Goal: Use online tool/utility: Utilize a website feature to perform a specific function

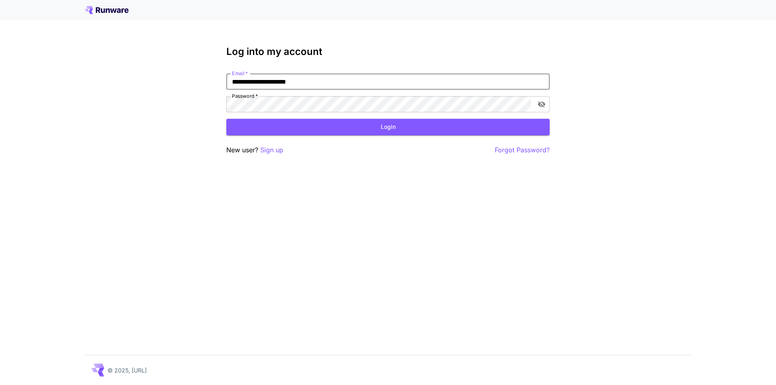
click at [309, 83] on input "**********" at bounding box center [387, 82] width 323 height 16
drag, startPoint x: 262, startPoint y: 80, endPoint x: 290, endPoint y: 81, distance: 28.7
click at [290, 81] on input "**********" at bounding box center [387, 82] width 323 height 16
click at [537, 105] on button "toggle password visibility" at bounding box center [541, 104] width 15 height 15
type input "**********"
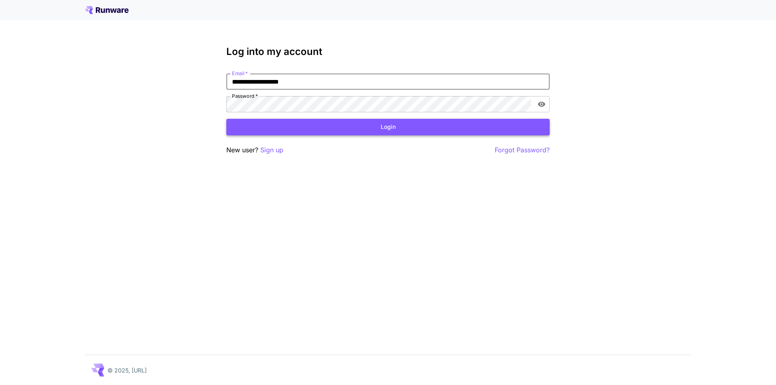
click at [382, 134] on button "Login" at bounding box center [387, 127] width 323 height 17
click button "Login" at bounding box center [387, 127] width 323 height 17
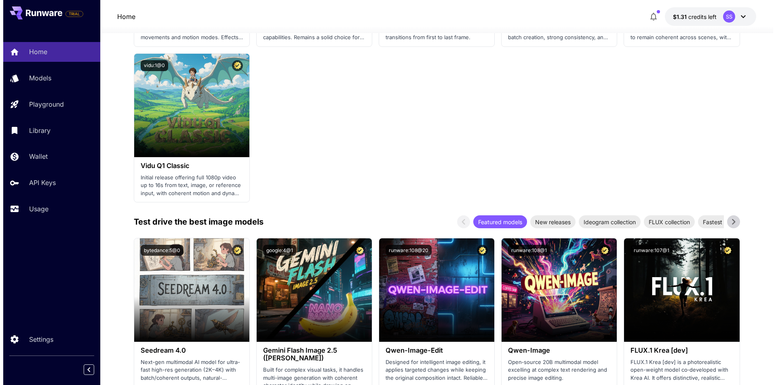
scroll to position [970, 0]
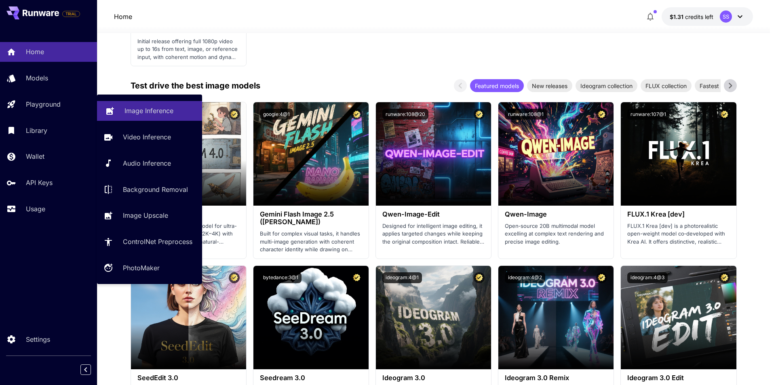
click at [159, 109] on p "Image Inference" at bounding box center [149, 111] width 49 height 10
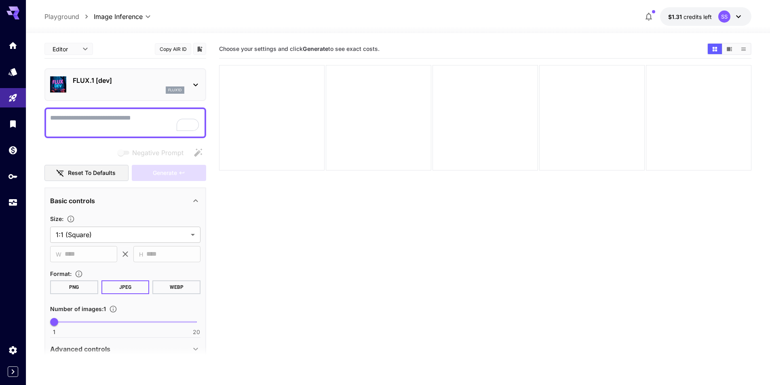
click at [151, 77] on p "FLUX.1 [dev]" at bounding box center [129, 81] width 112 height 10
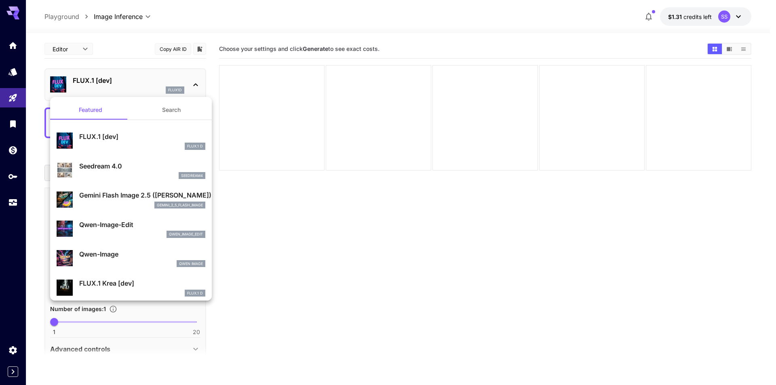
click at [126, 231] on div "qwen_image_edit" at bounding box center [142, 234] width 126 height 7
type input "*"
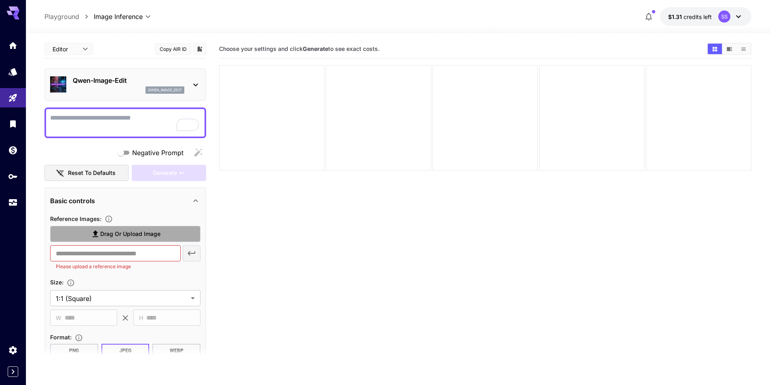
click at [130, 234] on span "Drag or upload image" at bounding box center [130, 234] width 60 height 10
click at [0, 0] on input "Drag or upload image" at bounding box center [0, 0] width 0 height 0
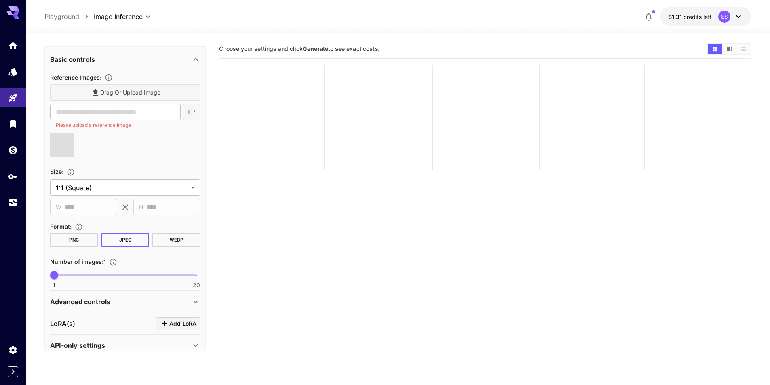
scroll to position [152, 0]
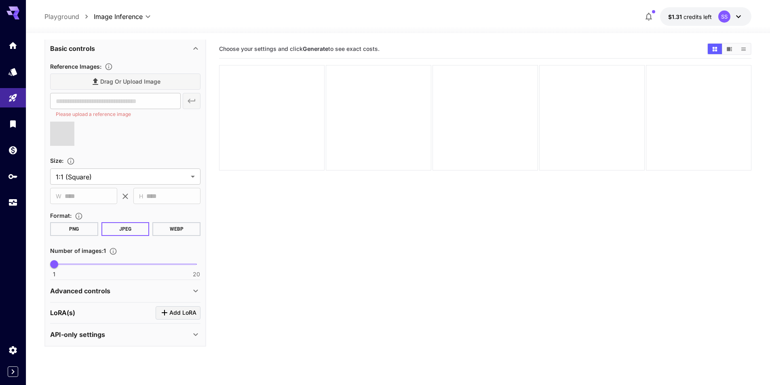
type input "**********"
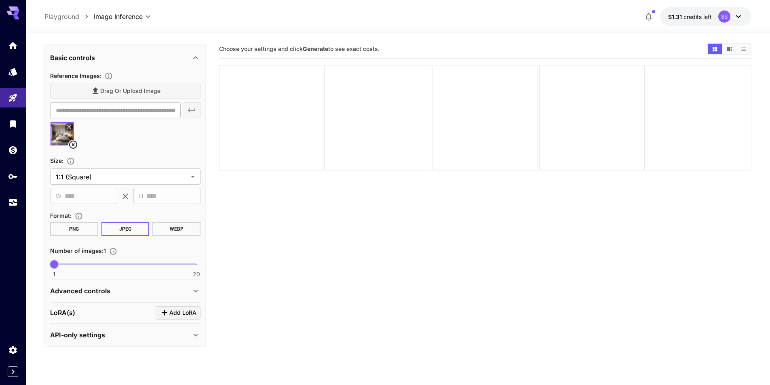
scroll to position [143, 0]
click at [108, 302] on div "Advanced controls Seed : ​ Scheduler : ***** ​ Steps : 8 1 100 8 CFG scale : 4 …" at bounding box center [125, 291] width 150 height 22
click at [114, 287] on div "Advanced controls" at bounding box center [120, 291] width 141 height 10
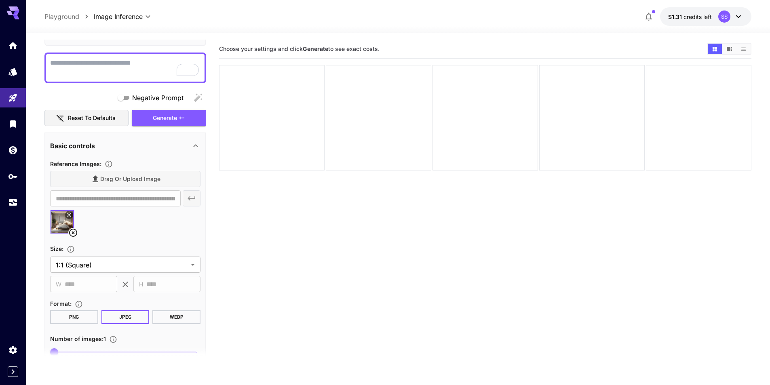
scroll to position [27, 0]
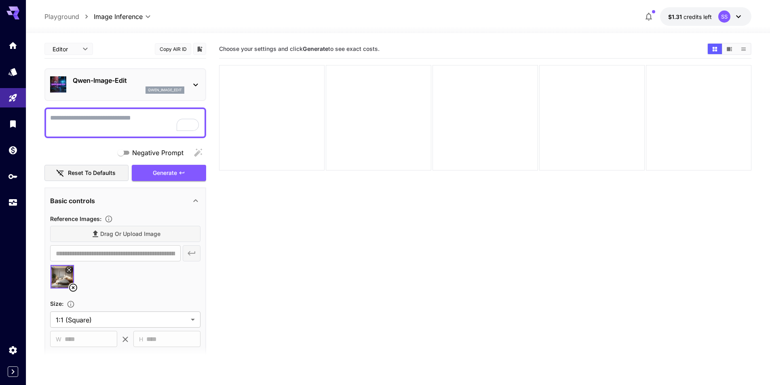
click at [143, 120] on textarea "Negative Prompt" at bounding box center [125, 122] width 150 height 19
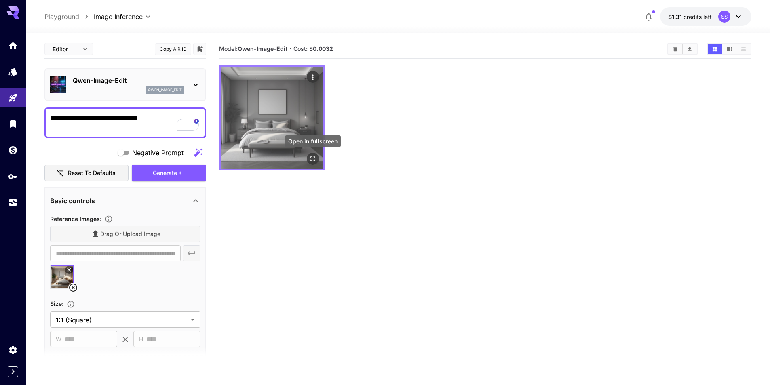
click at [316, 158] on icon "Open in fullscreen" at bounding box center [313, 159] width 8 height 8
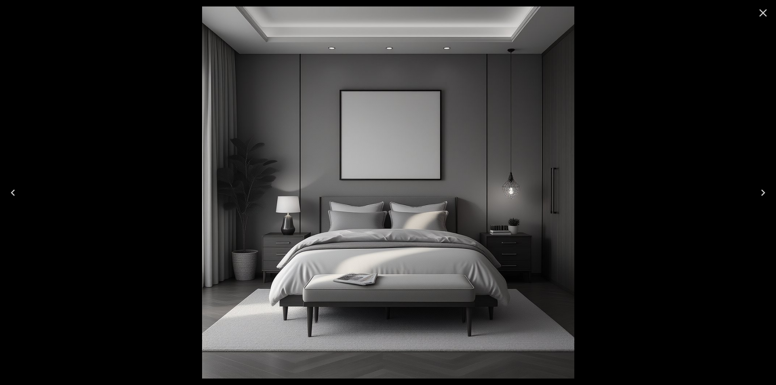
click at [765, 13] on icon "Close" at bounding box center [763, 12] width 13 height 13
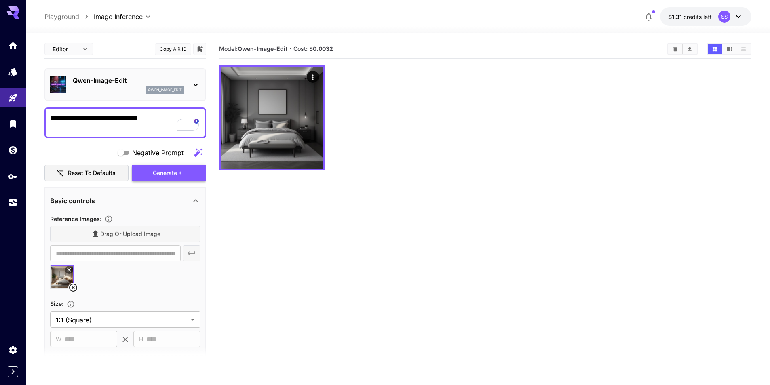
click at [162, 172] on span "Generate" at bounding box center [165, 173] width 24 height 10
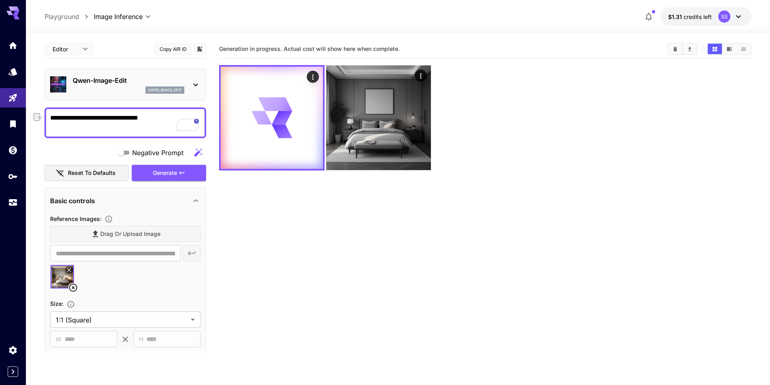
drag, startPoint x: 168, startPoint y: 113, endPoint x: 84, endPoint y: 120, distance: 84.0
click at [84, 120] on textarea "**********" at bounding box center [125, 122] width 150 height 19
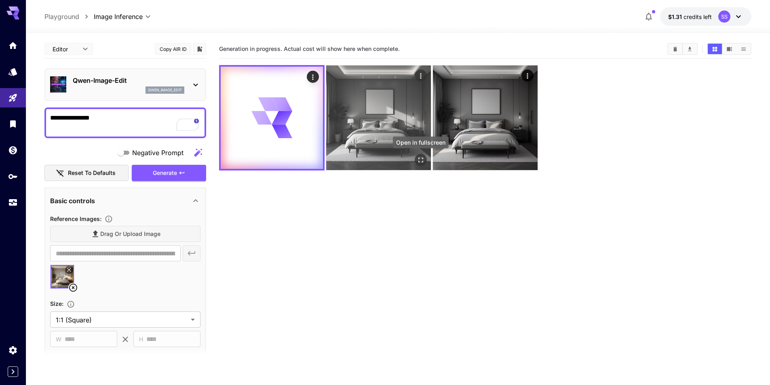
type textarea "**********"
click at [421, 157] on icon "Open in fullscreen" at bounding box center [421, 160] width 8 height 8
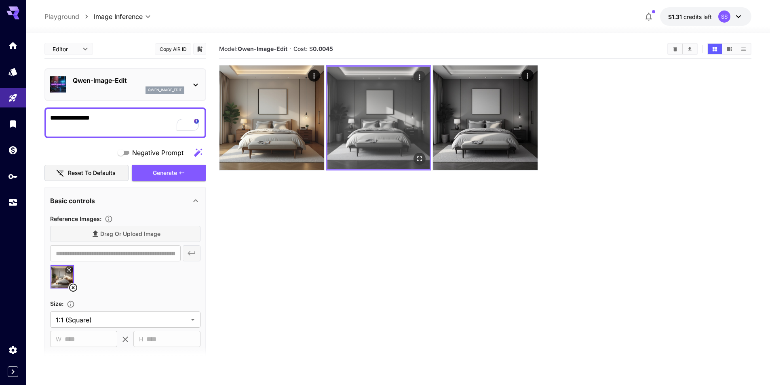
click at [390, 125] on img at bounding box center [378, 118] width 102 height 102
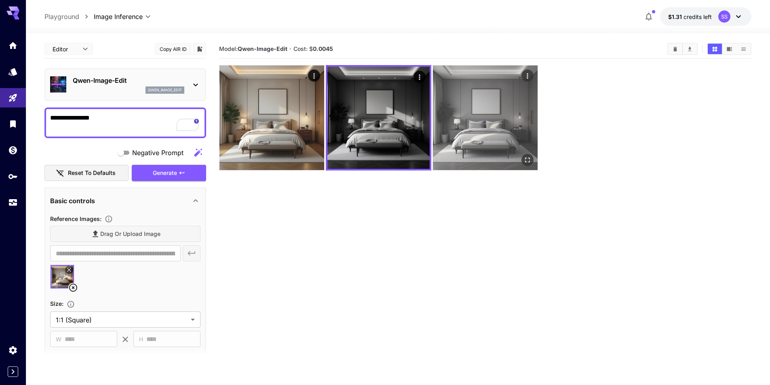
click at [507, 124] on img at bounding box center [485, 117] width 105 height 105
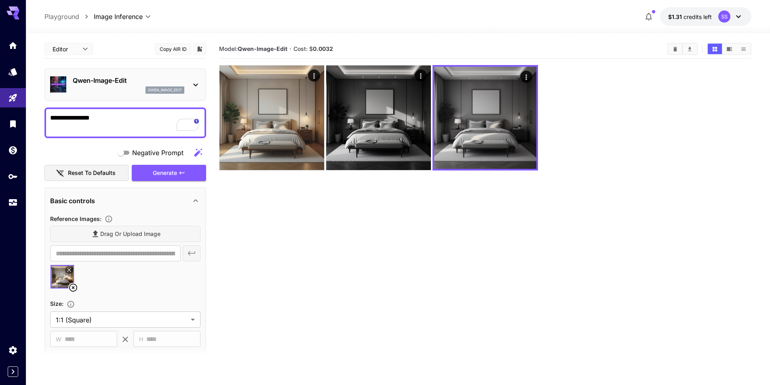
click at [214, 124] on main "**********" at bounding box center [397, 236] width 707 height 392
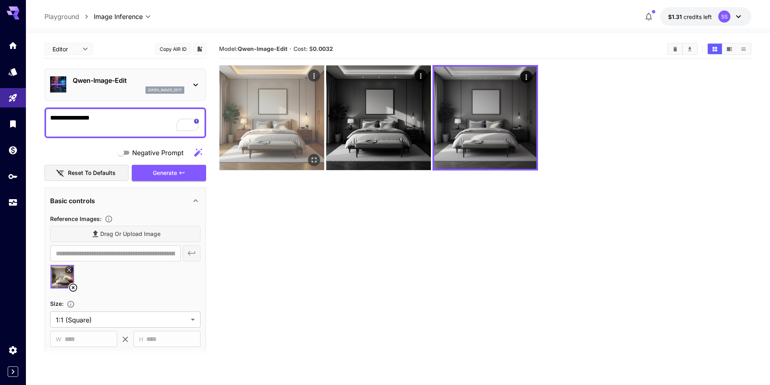
click at [272, 132] on img at bounding box center [272, 117] width 105 height 105
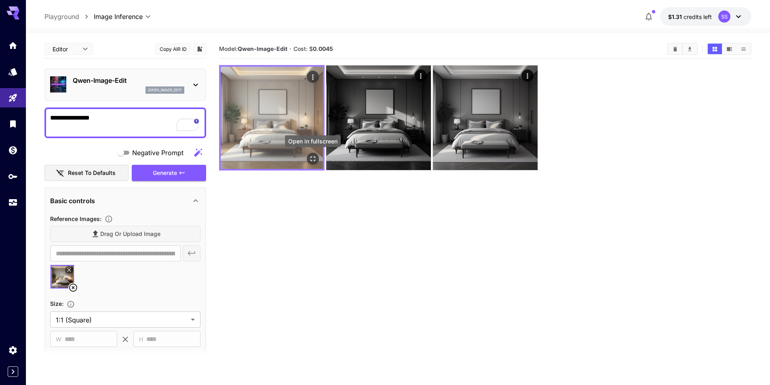
click at [314, 155] on icon "Open in fullscreen" at bounding box center [313, 159] width 8 height 8
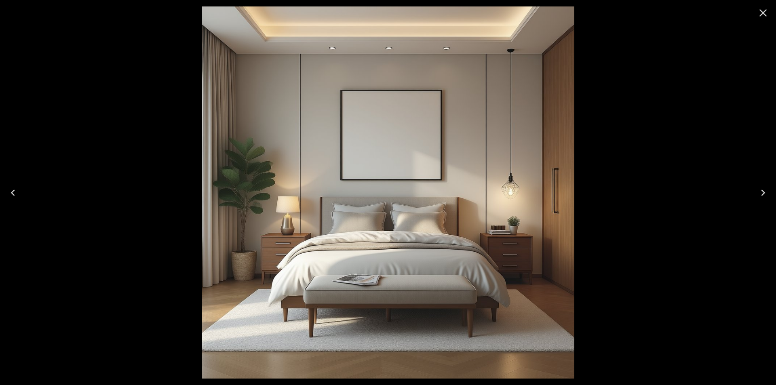
drag, startPoint x: 767, startPoint y: 12, endPoint x: 756, endPoint y: 19, distance: 13.0
click at [767, 12] on icon "Close" at bounding box center [763, 12] width 13 height 13
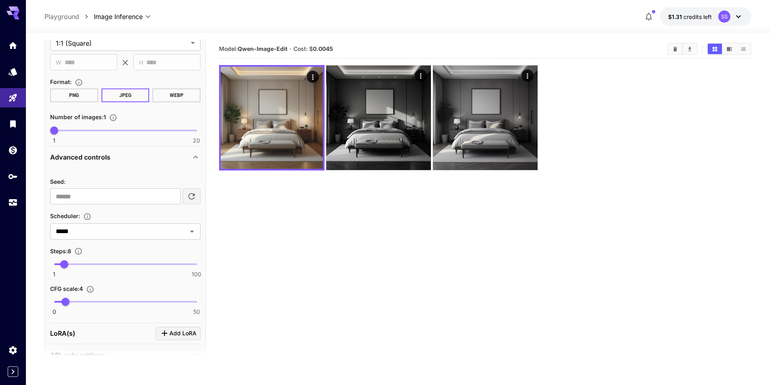
scroll to position [298, 0]
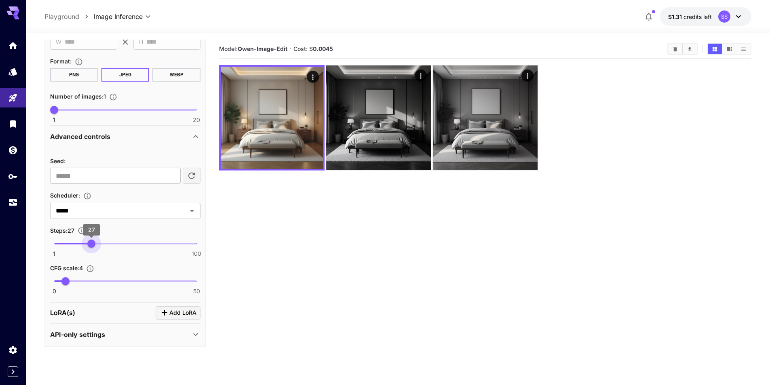
type input "**"
drag, startPoint x: 63, startPoint y: 242, endPoint x: 93, endPoint y: 241, distance: 29.6
click at [93, 241] on span "28" at bounding box center [93, 244] width 8 height 8
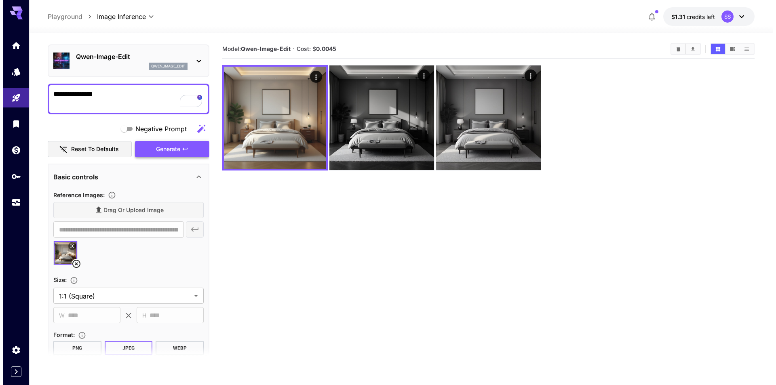
scroll to position [0, 0]
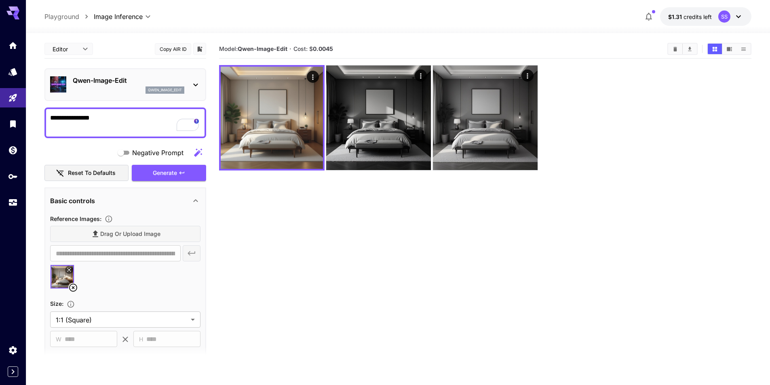
click at [110, 114] on textarea "**********" at bounding box center [125, 122] width 150 height 19
click at [154, 176] on span "Generate" at bounding box center [165, 173] width 24 height 10
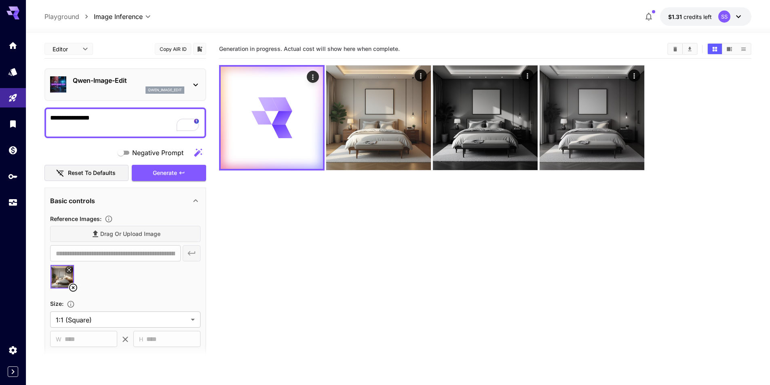
click at [72, 285] on icon at bounding box center [73, 288] width 10 height 10
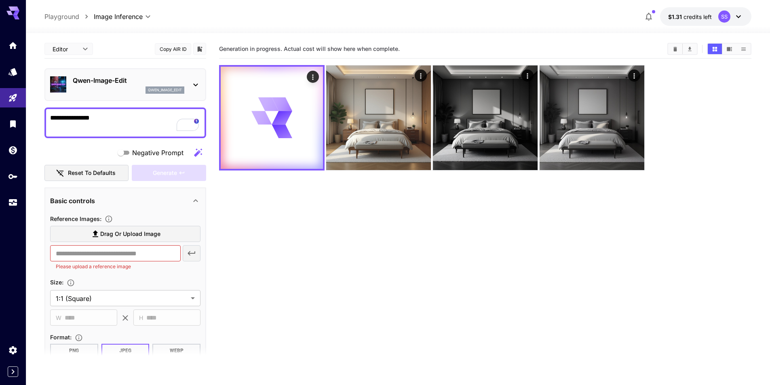
click at [120, 237] on span "Drag or upload image" at bounding box center [130, 234] width 60 height 10
click at [0, 0] on input "Drag or upload image" at bounding box center [0, 0] width 0 height 0
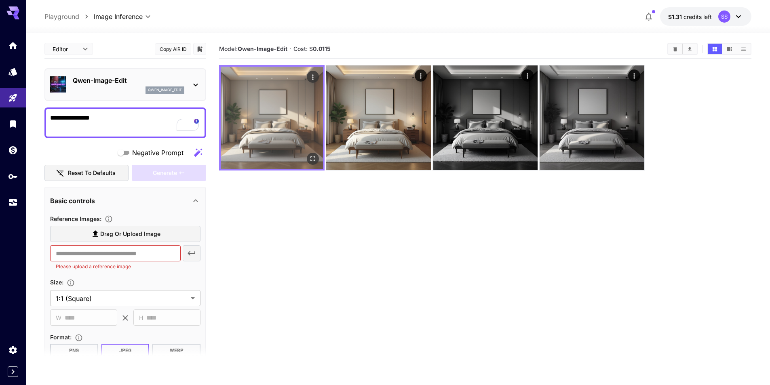
click at [313, 161] on icon "Open in fullscreen" at bounding box center [313, 159] width 8 height 8
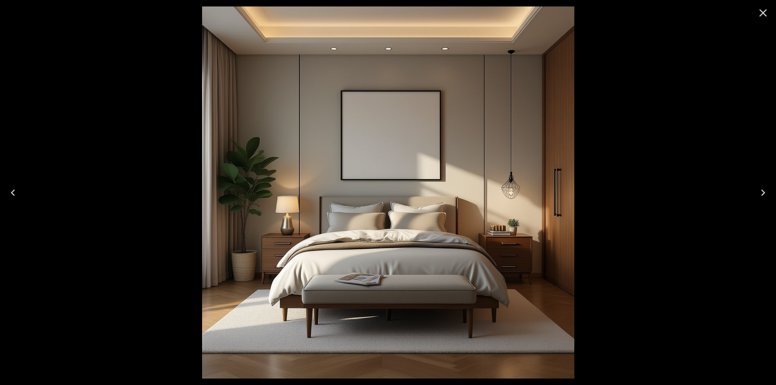
click at [763, 8] on icon "Close" at bounding box center [763, 12] width 13 height 13
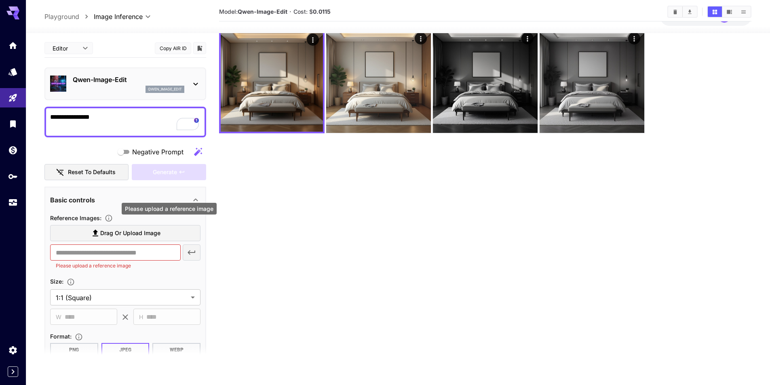
scroll to position [64, 0]
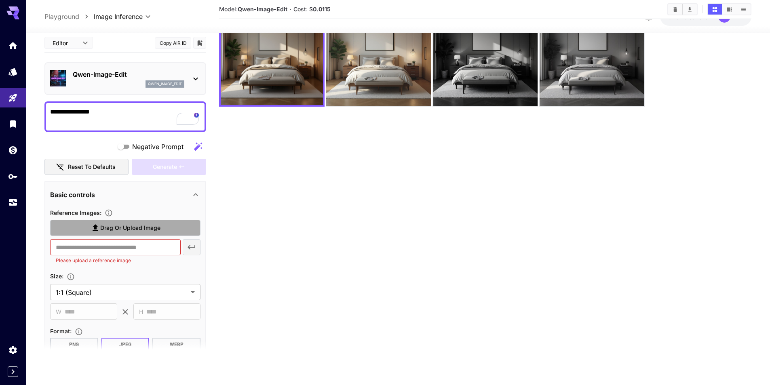
click at [147, 227] on span "Drag or upload image" at bounding box center [130, 228] width 60 height 10
click at [0, 0] on input "Drag or upload image" at bounding box center [0, 0] width 0 height 0
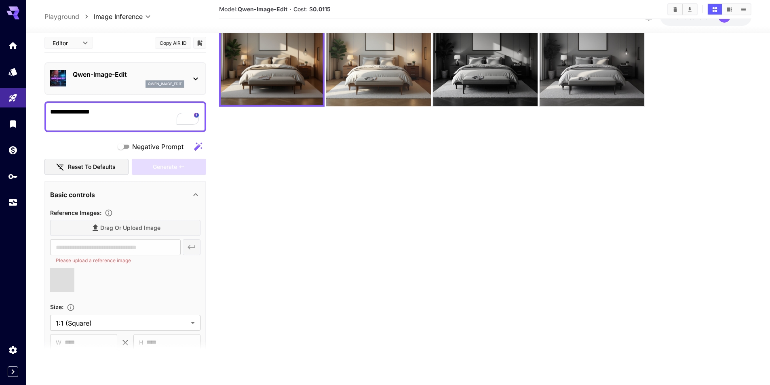
type input "**********"
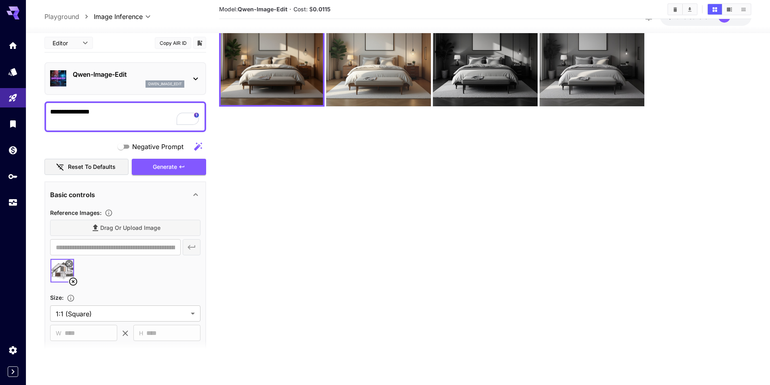
click at [92, 108] on textarea "**********" at bounding box center [125, 116] width 150 height 19
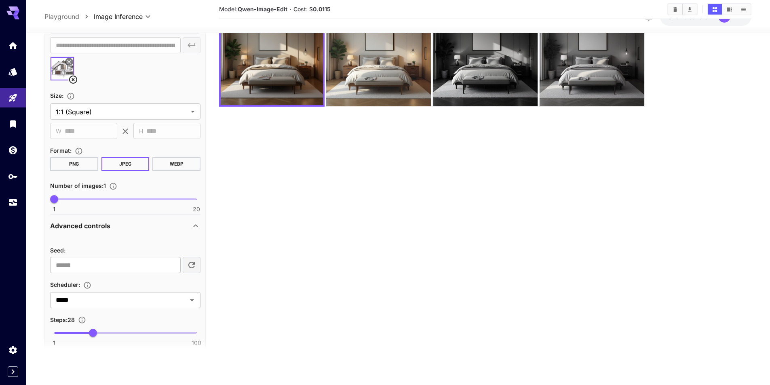
scroll to position [298, 0]
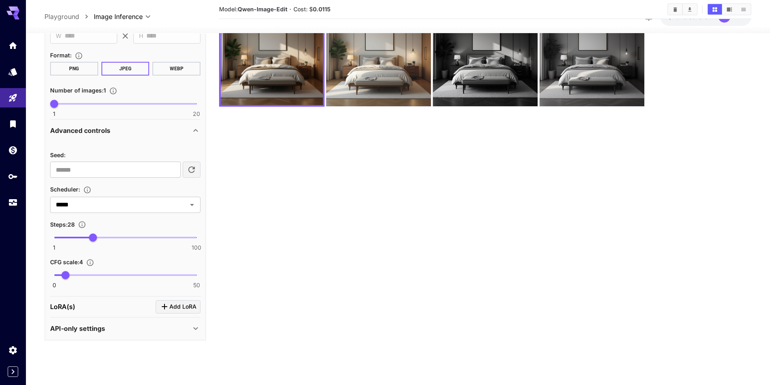
type textarea "**********"
type input "**"
drag, startPoint x: 187, startPoint y: 277, endPoint x: 215, endPoint y: 277, distance: 27.9
click at [215, 277] on main "**********" at bounding box center [397, 172] width 707 height 392
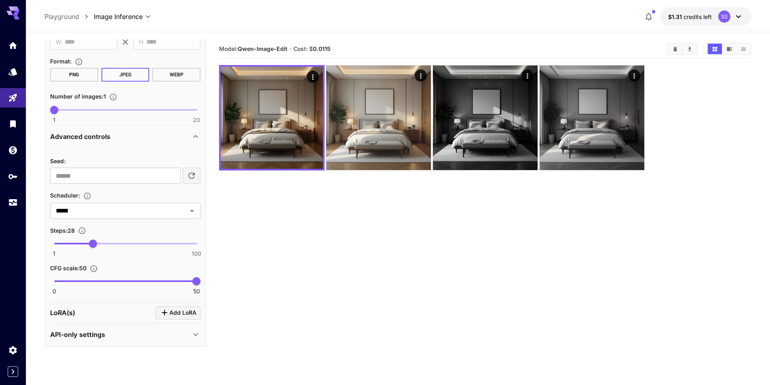
scroll to position [0, 0]
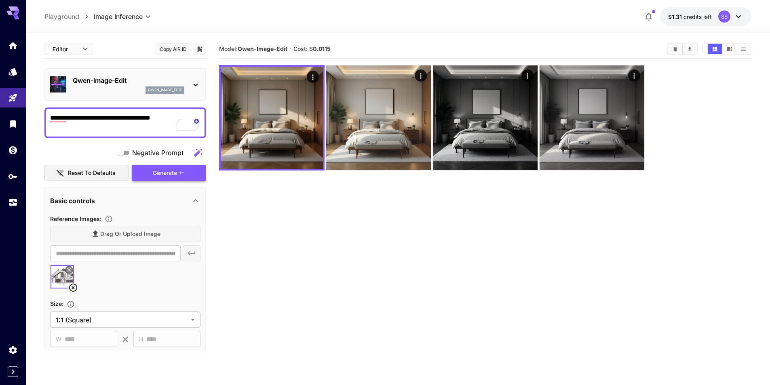
click at [184, 176] on icon "button" at bounding box center [182, 173] width 6 height 6
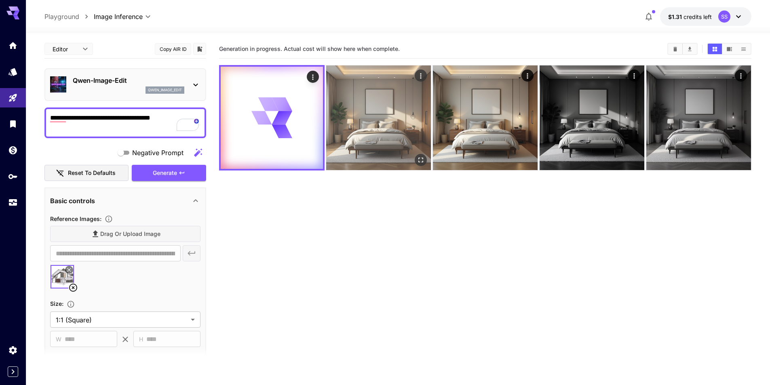
click at [374, 127] on img at bounding box center [378, 117] width 105 height 105
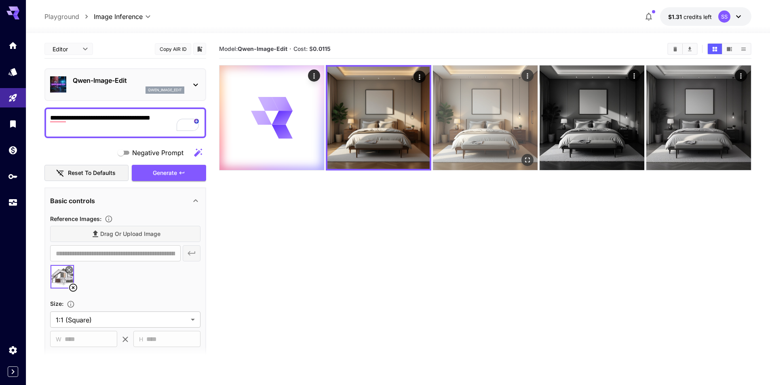
click at [516, 97] on img at bounding box center [485, 117] width 105 height 105
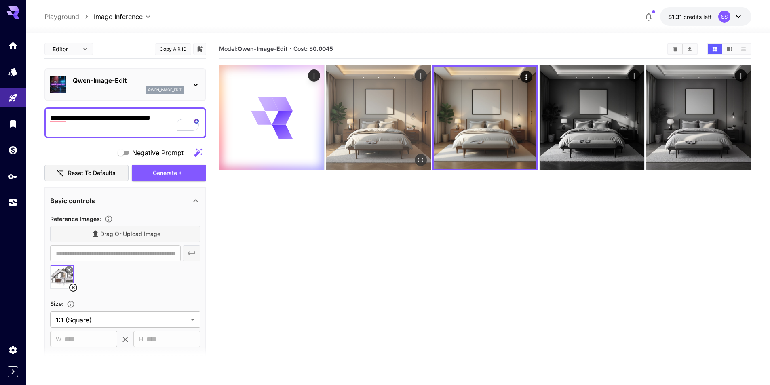
click at [347, 95] on img at bounding box center [378, 117] width 105 height 105
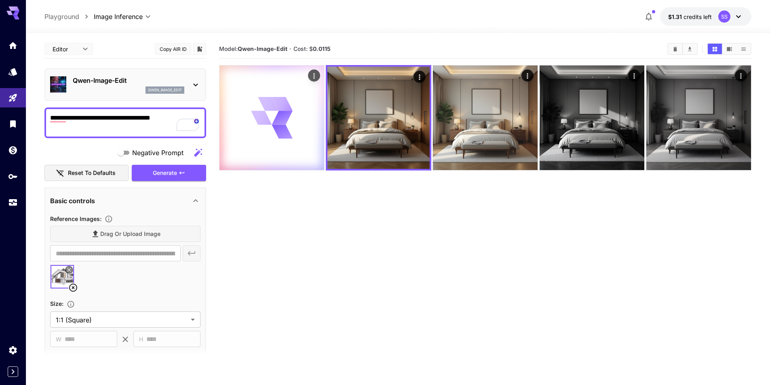
click at [279, 104] on icon at bounding box center [282, 103] width 24 height 19
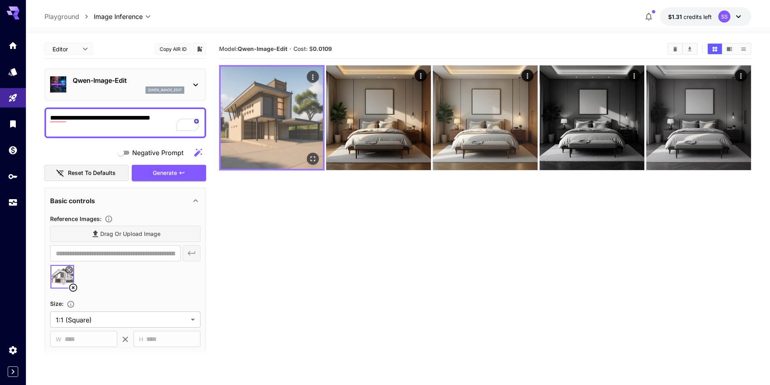
click at [311, 158] on icon "Open in fullscreen" at bounding box center [313, 159] width 8 height 8
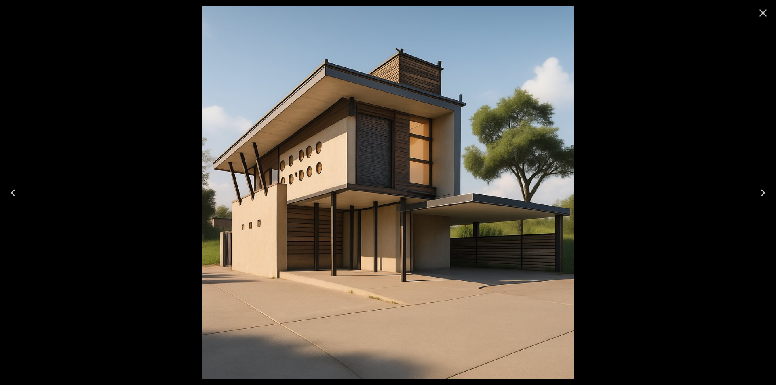
click at [612, 150] on div at bounding box center [388, 192] width 776 height 385
click at [761, 14] on icon "Close" at bounding box center [763, 12] width 13 height 13
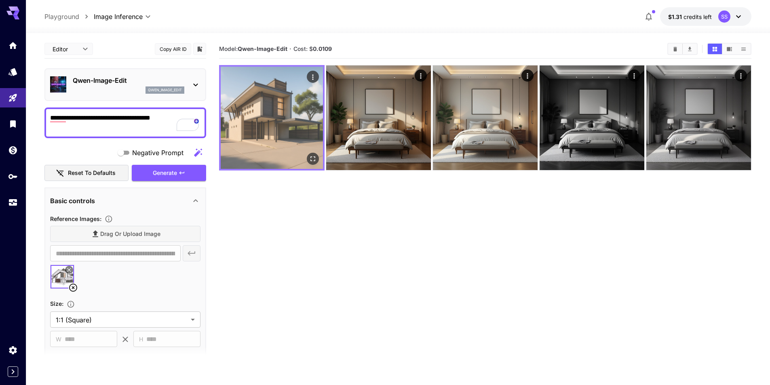
click at [313, 162] on icon "Open in fullscreen" at bounding box center [313, 159] width 8 height 8
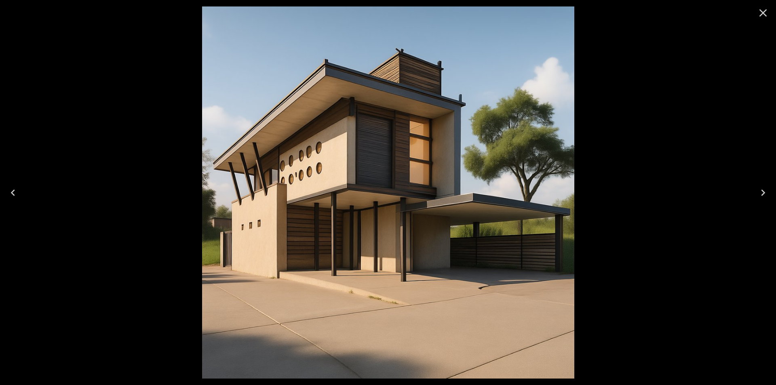
click at [761, 12] on icon "Close" at bounding box center [763, 12] width 13 height 13
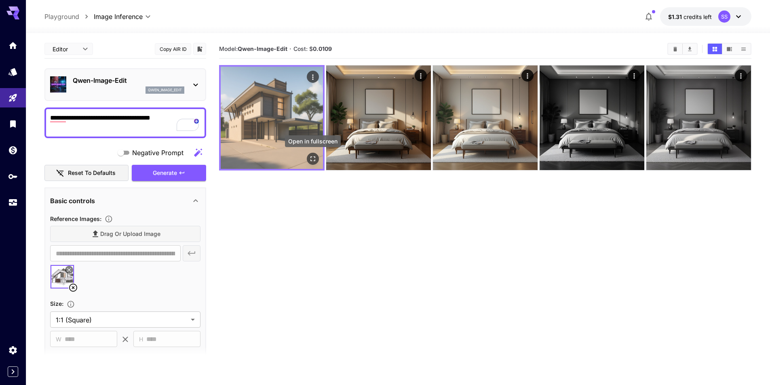
click at [314, 161] on icon "Open in fullscreen" at bounding box center [312, 158] width 5 height 5
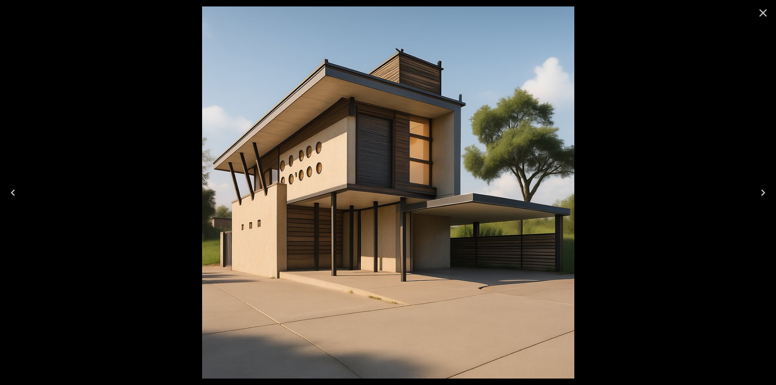
click at [765, 18] on icon "Close" at bounding box center [763, 12] width 13 height 13
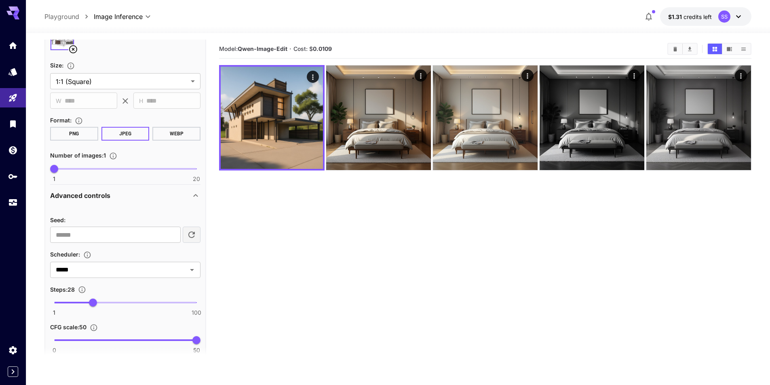
scroll to position [243, 0]
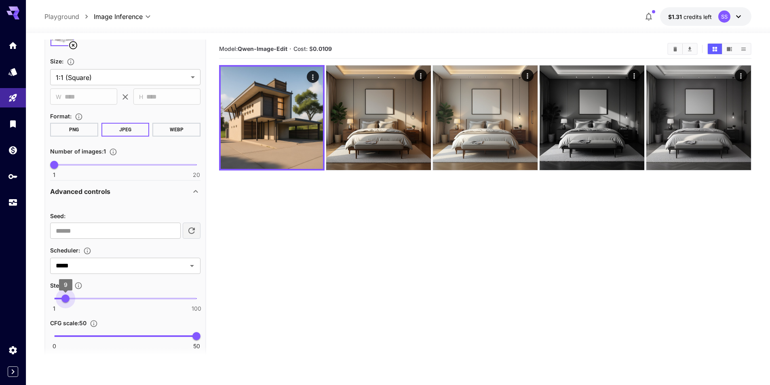
type input "*"
drag, startPoint x: 81, startPoint y: 302, endPoint x: 65, endPoint y: 302, distance: 16.2
click at [65, 302] on span "8" at bounding box center [64, 299] width 8 height 8
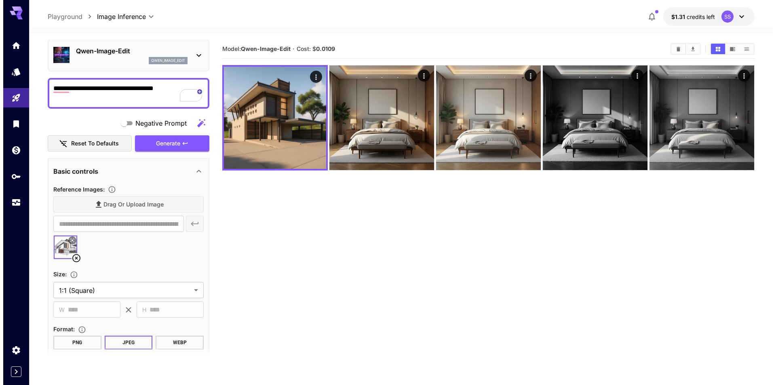
scroll to position [0, 0]
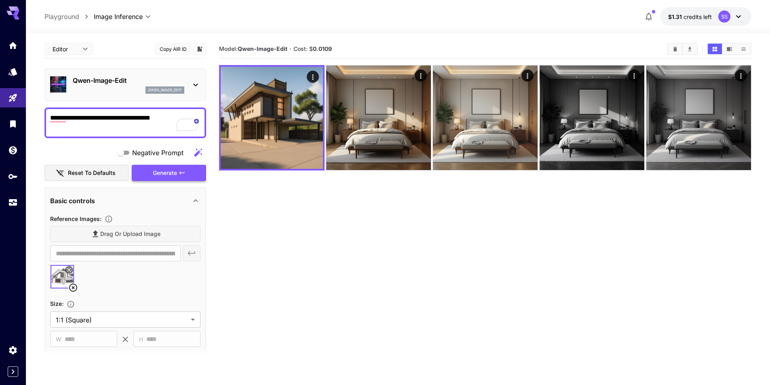
click at [184, 173] on icon "button" at bounding box center [182, 172] width 5 height 3
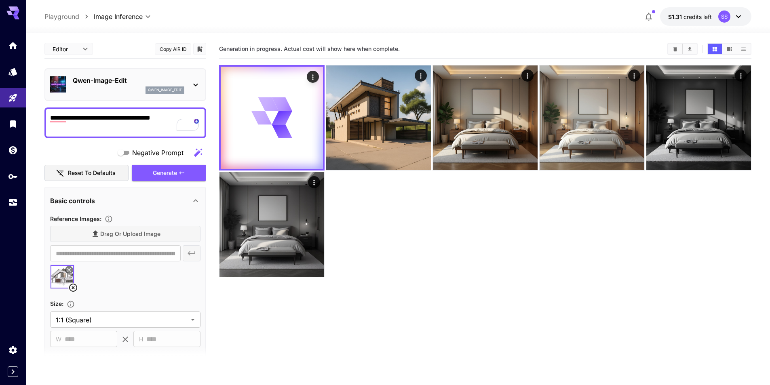
click at [92, 81] on p "Qwen-Image-Edit" at bounding box center [129, 81] width 112 height 10
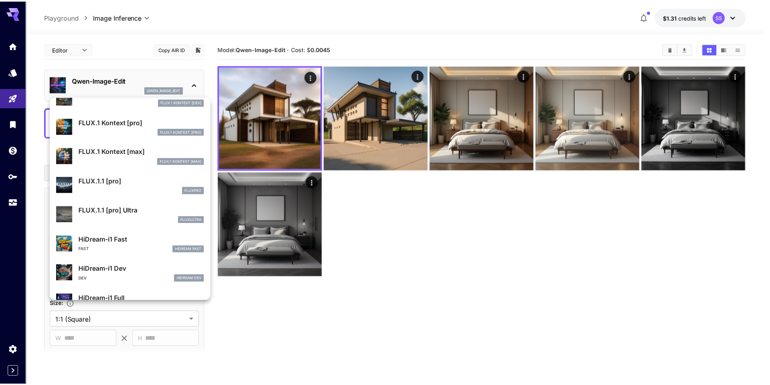
scroll to position [533, 0]
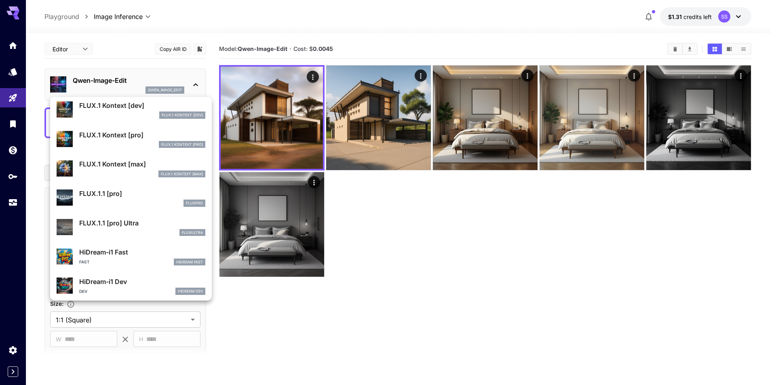
click at [303, 154] on div at bounding box center [388, 192] width 776 height 385
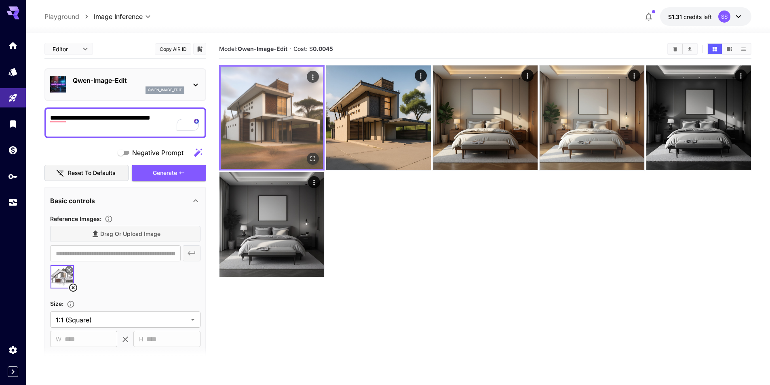
click at [312, 161] on icon "Open in fullscreen" at bounding box center [313, 159] width 8 height 8
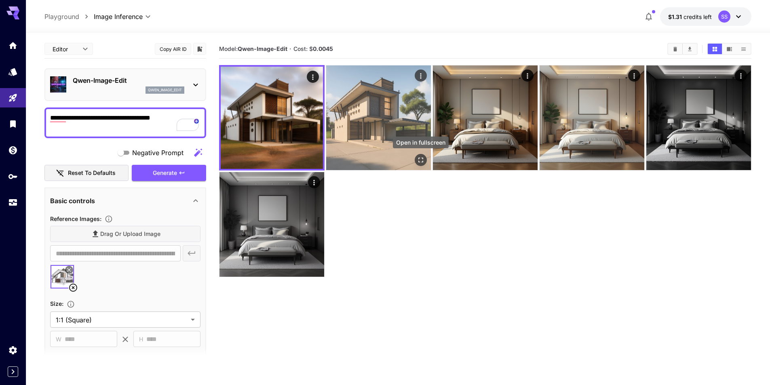
click at [418, 158] on icon "Open in fullscreen" at bounding box center [421, 160] width 8 height 8
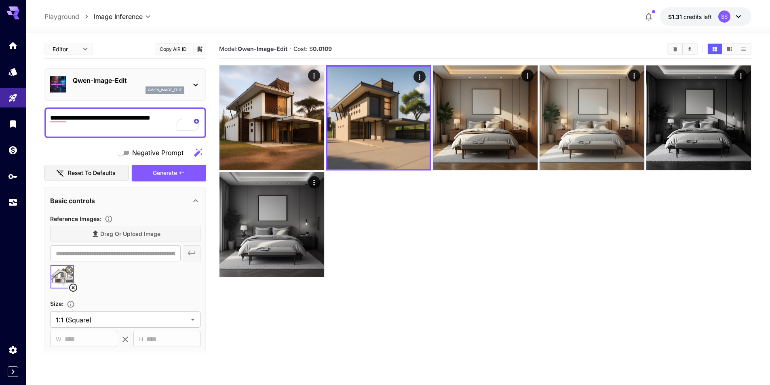
click at [124, 114] on textarea "**********" at bounding box center [125, 122] width 150 height 19
click at [174, 114] on textarea "**********" at bounding box center [125, 122] width 150 height 19
click at [164, 84] on p "Qwen-Image-Edit" at bounding box center [129, 81] width 112 height 10
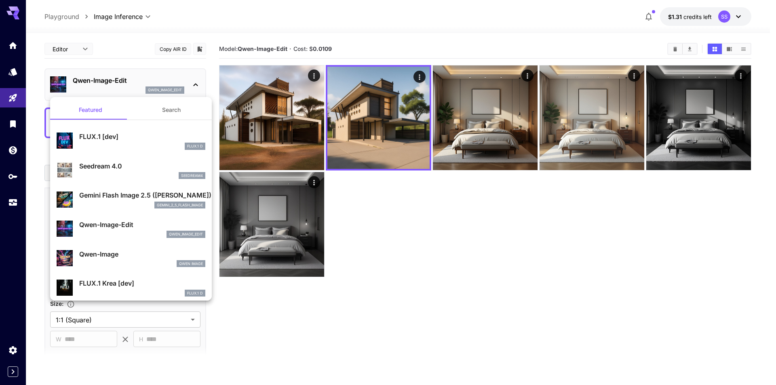
click at [139, 165] on p "Seedream 4.0" at bounding box center [142, 166] width 126 height 10
type input "**********"
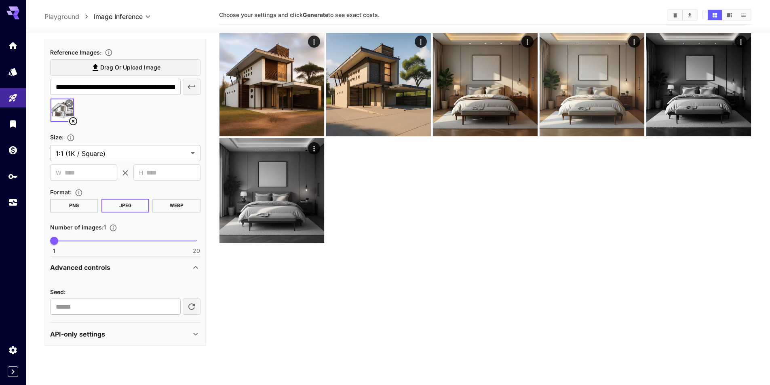
scroll to position [64, 0]
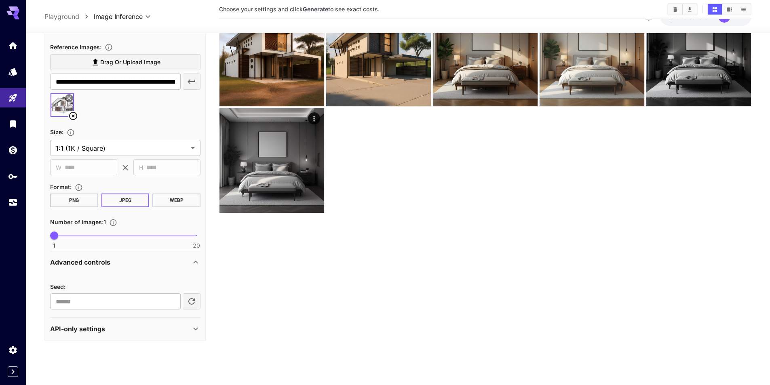
click at [124, 335] on div "API-only settings" at bounding box center [125, 328] width 150 height 19
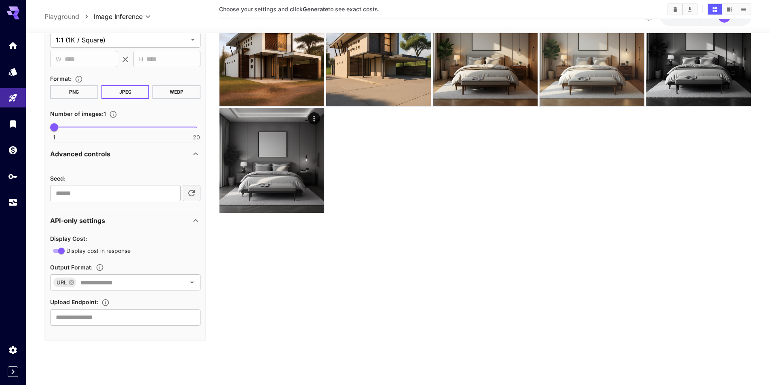
scroll to position [32, 0]
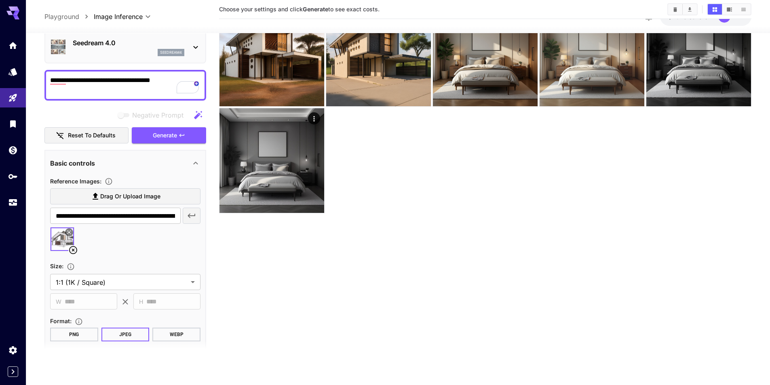
click at [137, 55] on div "seedream4" at bounding box center [129, 52] width 112 height 7
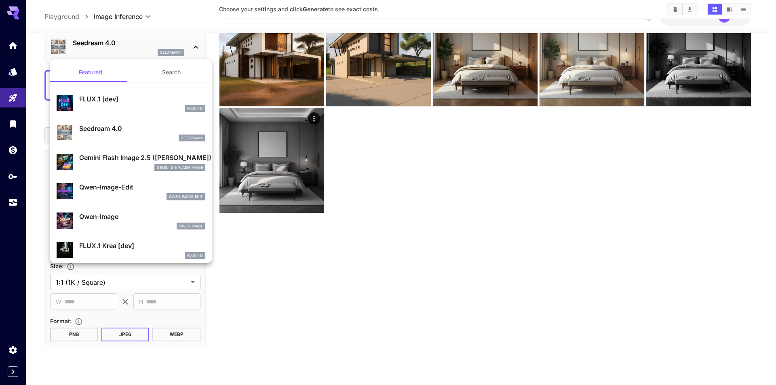
click at [129, 156] on p "Gemini Flash Image 2.5 ([PERSON_NAME])" at bounding box center [142, 158] width 126 height 10
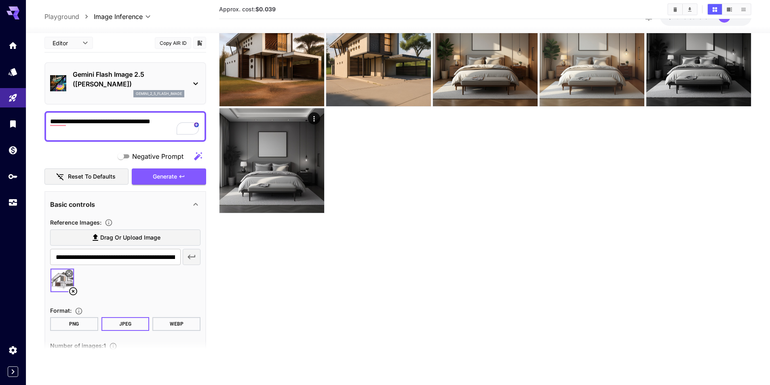
click at [127, 97] on div "gemini_2_5_flash_image" at bounding box center [129, 93] width 112 height 7
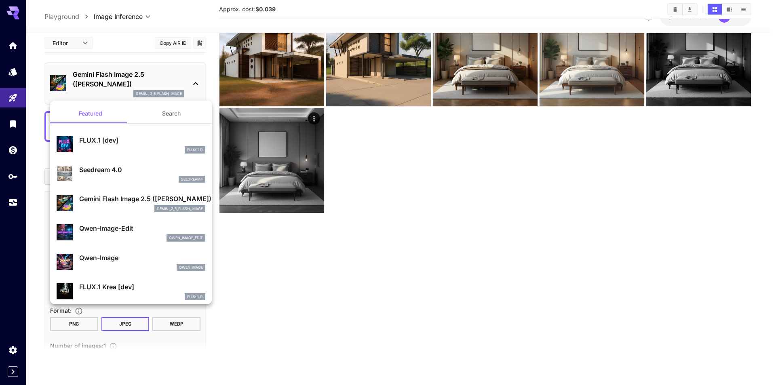
click at [122, 263] on div "Qwen-Image Qwen Image" at bounding box center [142, 262] width 126 height 18
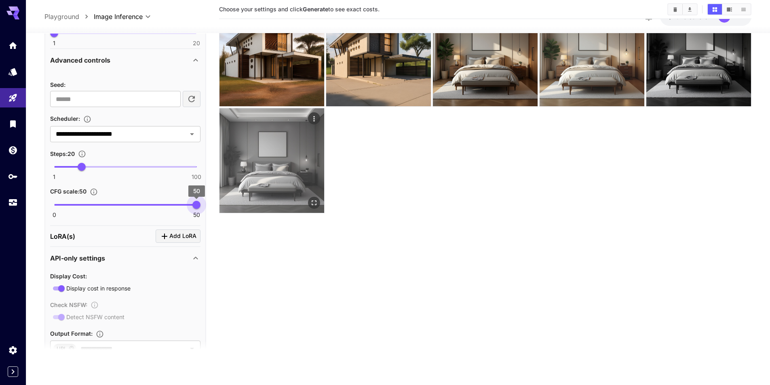
drag, startPoint x: 163, startPoint y: 206, endPoint x: 316, endPoint y: 205, distance: 152.8
click at [316, 205] on main "**********" at bounding box center [397, 172] width 707 height 392
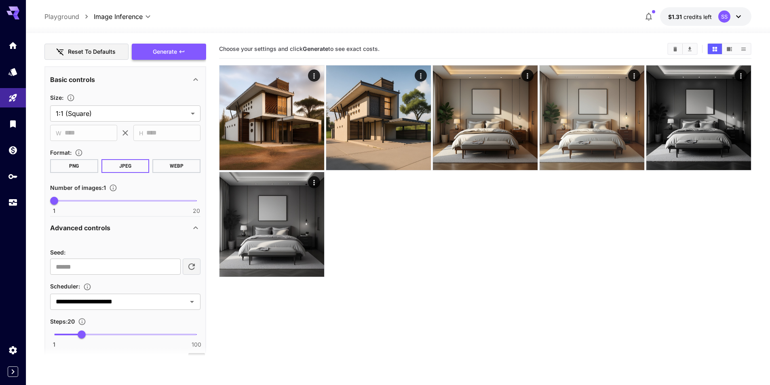
click at [182, 55] on button "Generate" at bounding box center [169, 52] width 74 height 17
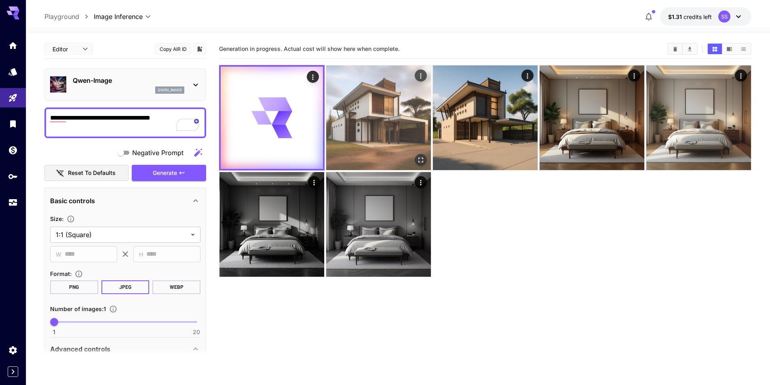
click at [424, 110] on img at bounding box center [378, 117] width 105 height 105
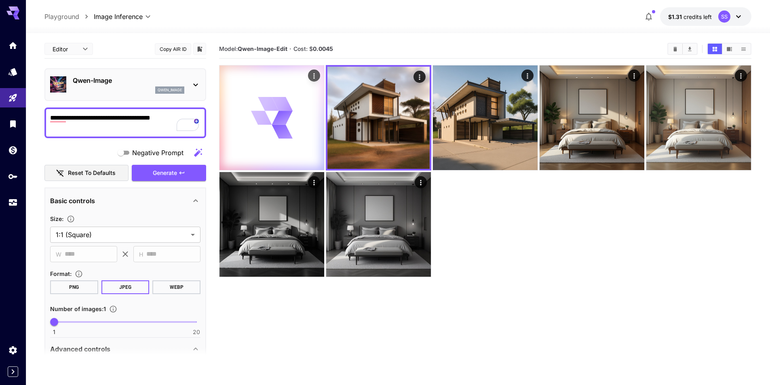
click at [257, 131] on icon at bounding box center [272, 118] width 42 height 42
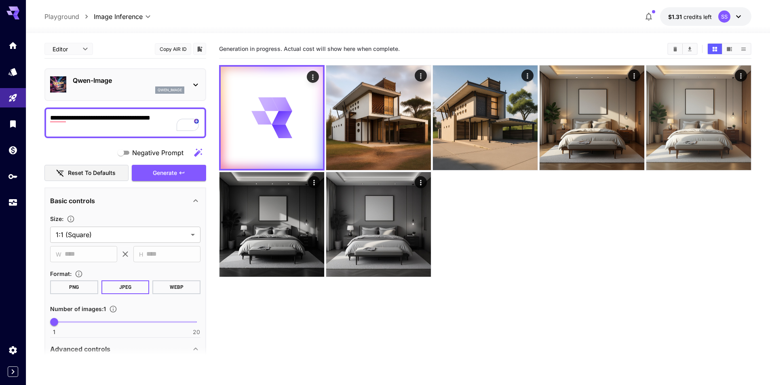
click at [151, 84] on p "Qwen-Image" at bounding box center [129, 81] width 112 height 10
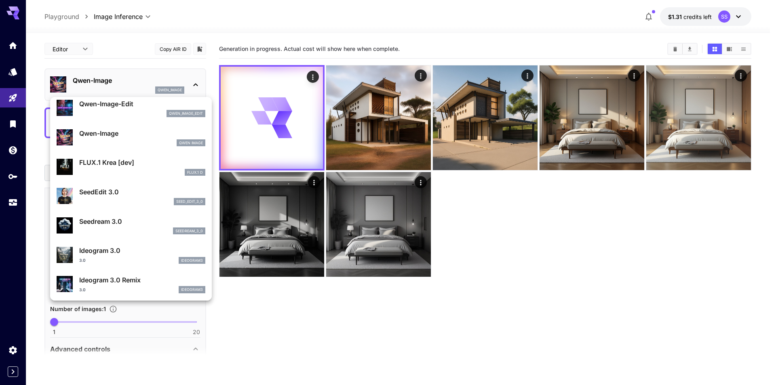
click at [137, 193] on p "SeedEdit 3.0" at bounding box center [142, 192] width 126 height 10
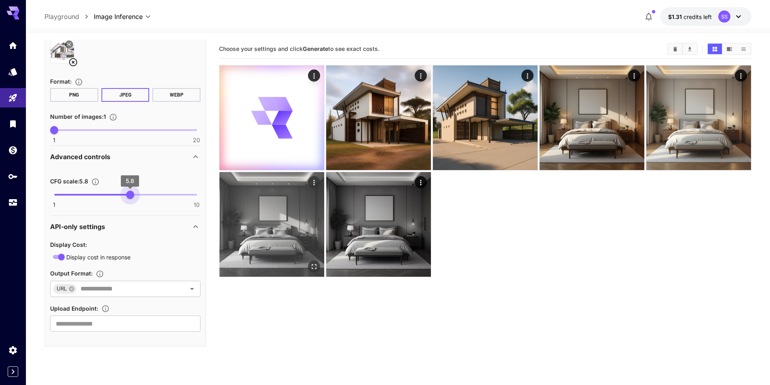
type input "**"
drag, startPoint x: 130, startPoint y: 199, endPoint x: 251, endPoint y: 202, distance: 120.9
click at [251, 202] on main "**********" at bounding box center [397, 236] width 707 height 392
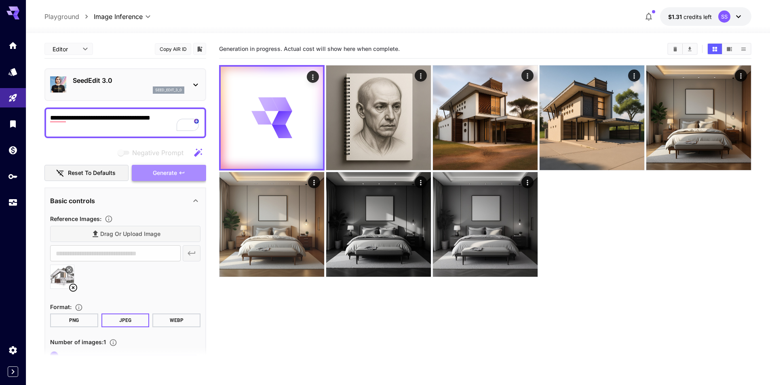
click at [182, 171] on icon "button" at bounding box center [182, 173] width 6 height 6
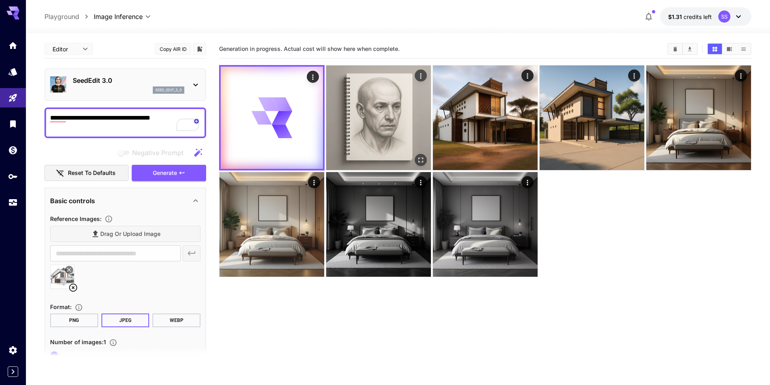
click at [372, 104] on img at bounding box center [378, 117] width 105 height 105
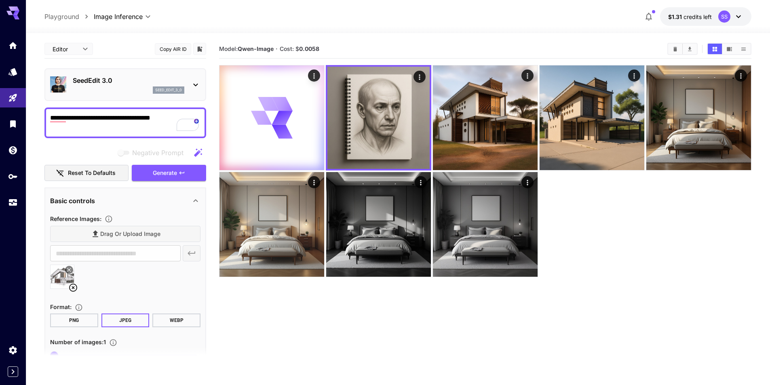
click at [151, 82] on p "SeedEdit 3.0" at bounding box center [129, 81] width 112 height 10
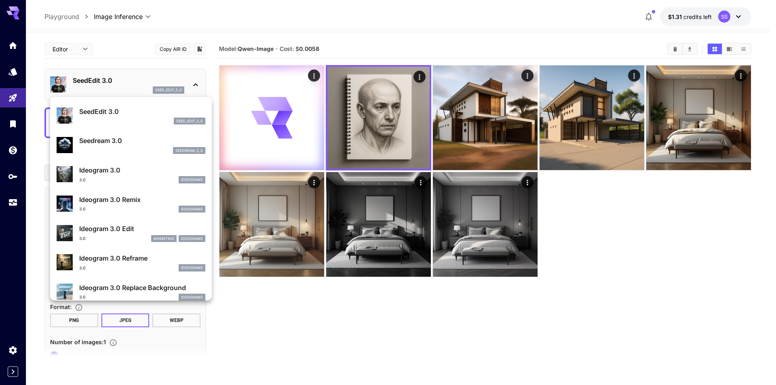
click at [120, 228] on p "Ideogram 3.0 Edit" at bounding box center [142, 229] width 126 height 10
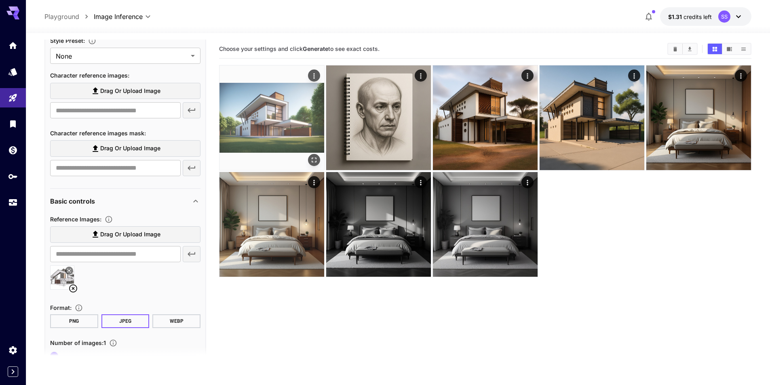
click at [314, 161] on icon "Open in fullscreen" at bounding box center [314, 160] width 8 height 8
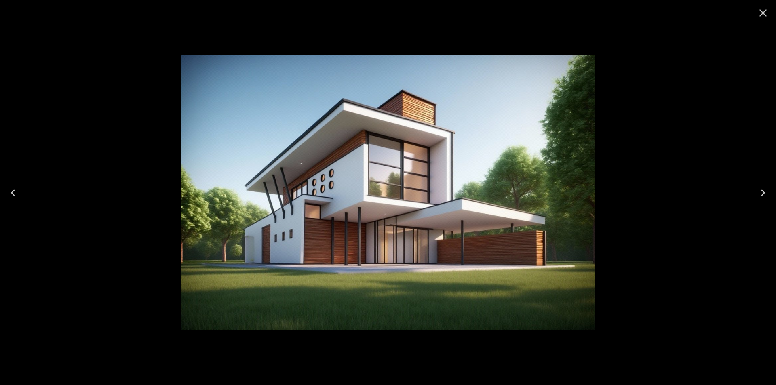
click at [765, 15] on icon "Close" at bounding box center [764, 13] width 8 height 8
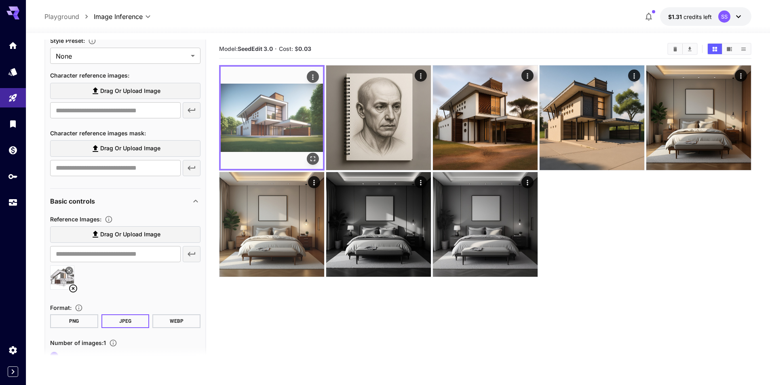
click at [315, 157] on icon "Open in fullscreen" at bounding box center [312, 158] width 5 height 5
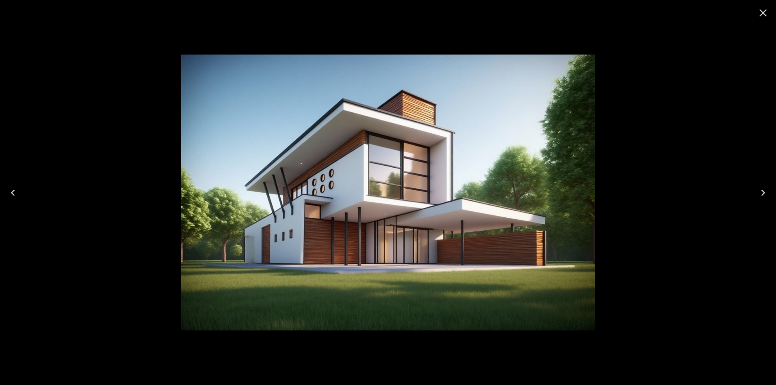
click at [762, 13] on icon "Close" at bounding box center [763, 12] width 13 height 13
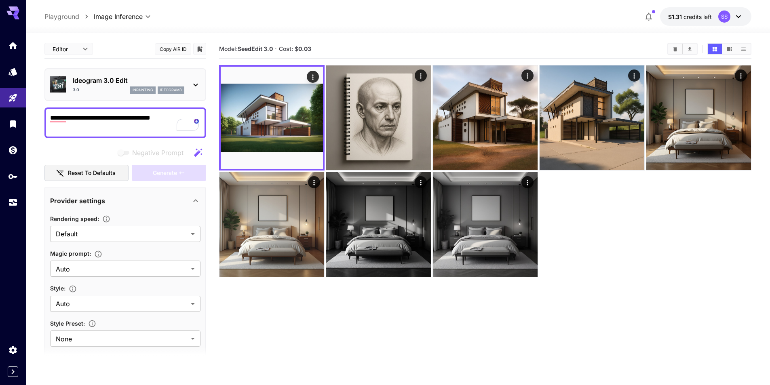
click at [124, 88] on div "3.0 inpainting ideogram3" at bounding box center [129, 90] width 112 height 7
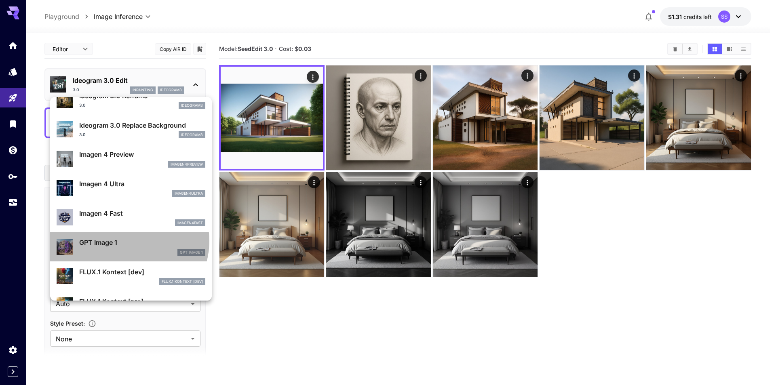
click at [128, 241] on p "GPT Image 1" at bounding box center [142, 243] width 126 height 10
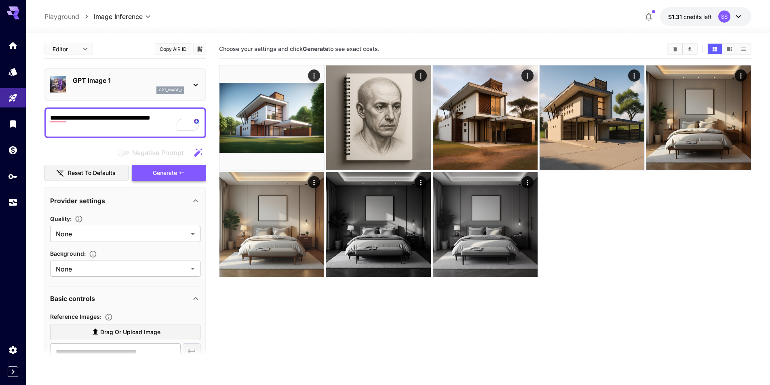
click at [184, 175] on icon "button" at bounding box center [182, 173] width 6 height 6
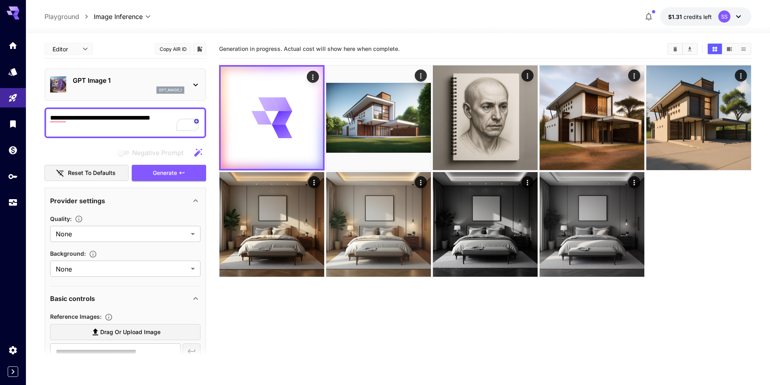
click at [152, 84] on p "GPT Image 1" at bounding box center [129, 81] width 112 height 10
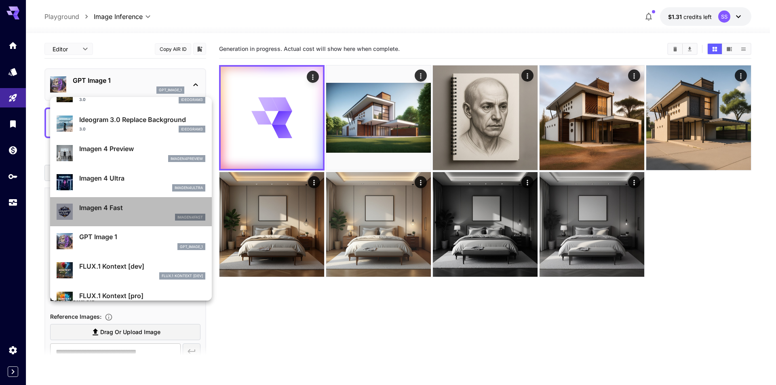
click at [132, 212] on p "Imagen 4 Fast" at bounding box center [142, 208] width 126 height 10
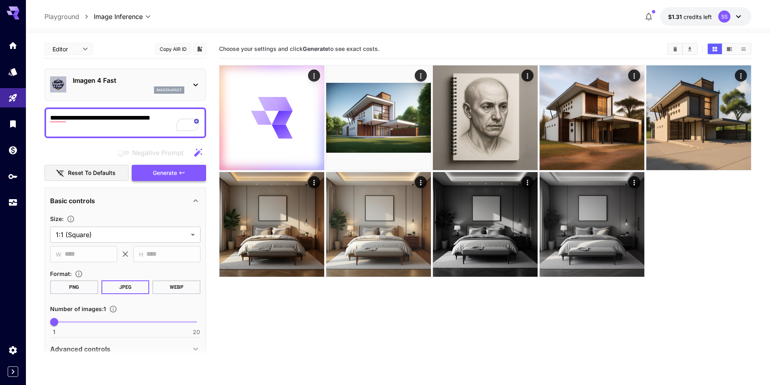
click at [164, 169] on span "Generate" at bounding box center [165, 173] width 24 height 10
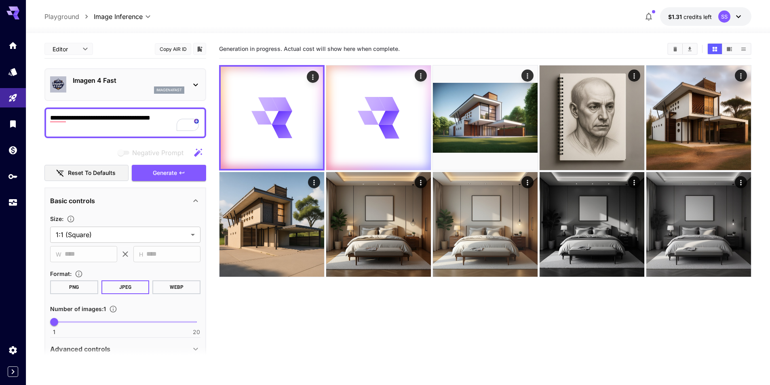
click at [133, 84] on p "Imagen 4 Fast" at bounding box center [129, 81] width 112 height 10
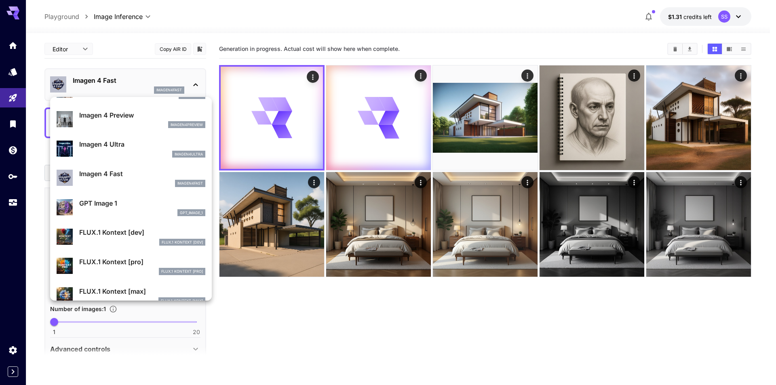
click at [139, 110] on p "Imagen 4 Preview" at bounding box center [142, 115] width 126 height 10
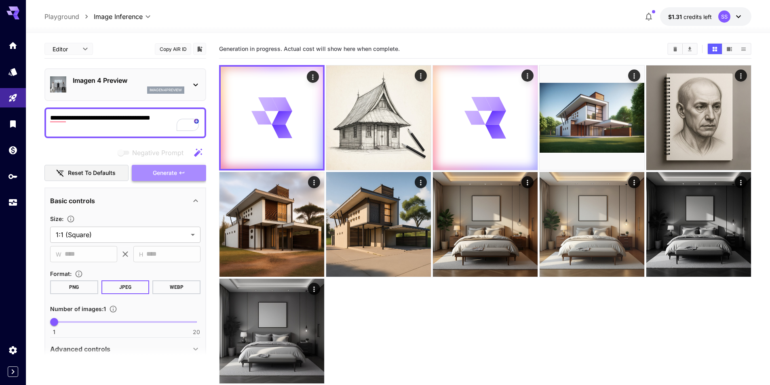
click at [178, 175] on button "Generate" at bounding box center [169, 173] width 74 height 17
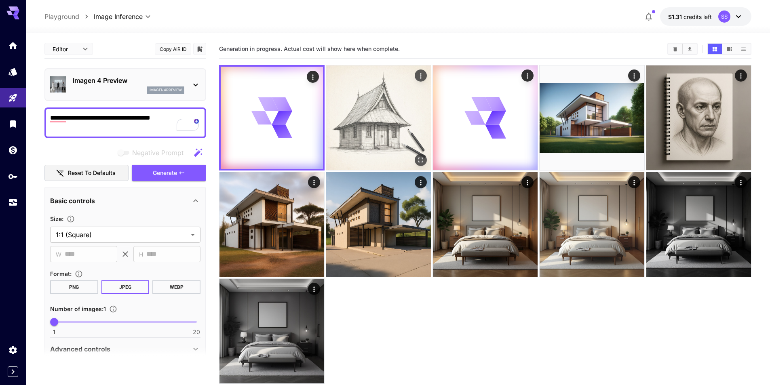
click at [370, 127] on img at bounding box center [378, 117] width 105 height 105
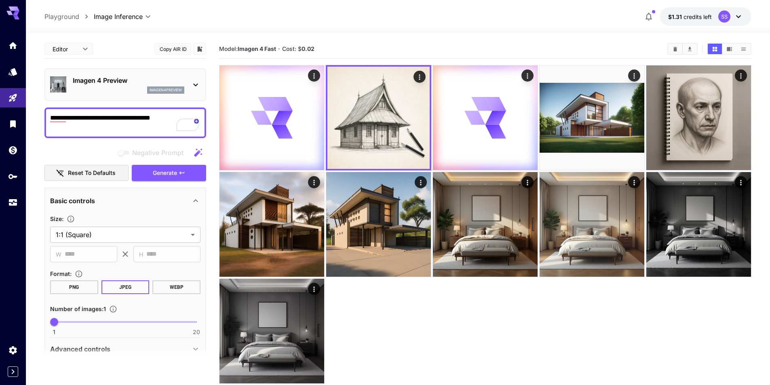
click at [139, 86] on div "Imagen 4 Preview imagen4preview" at bounding box center [129, 85] width 112 height 18
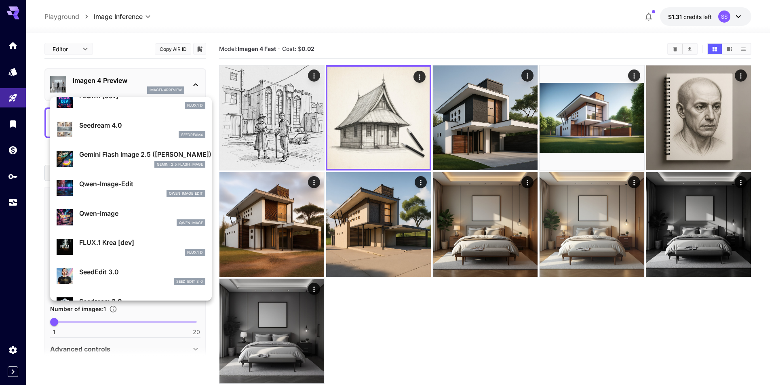
click at [504, 139] on div at bounding box center [388, 192] width 776 height 385
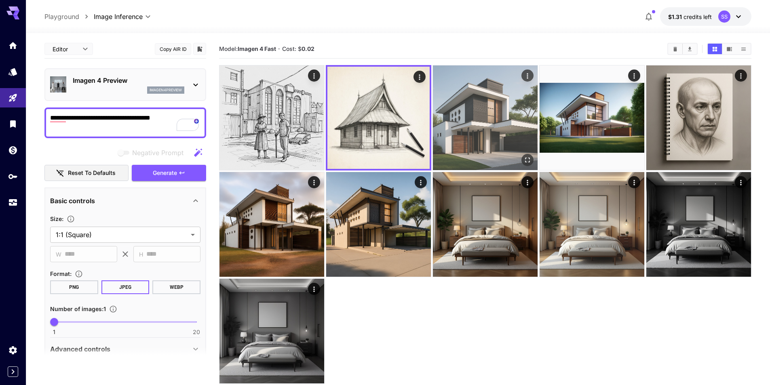
click at [474, 135] on img at bounding box center [485, 117] width 105 height 105
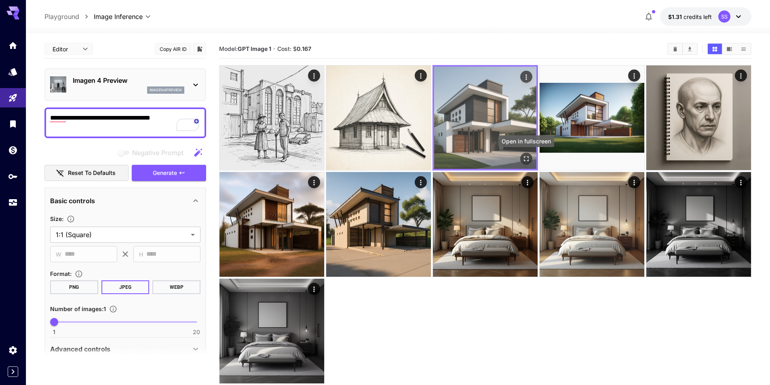
click at [524, 157] on icon "Open in fullscreen" at bounding box center [526, 158] width 5 height 5
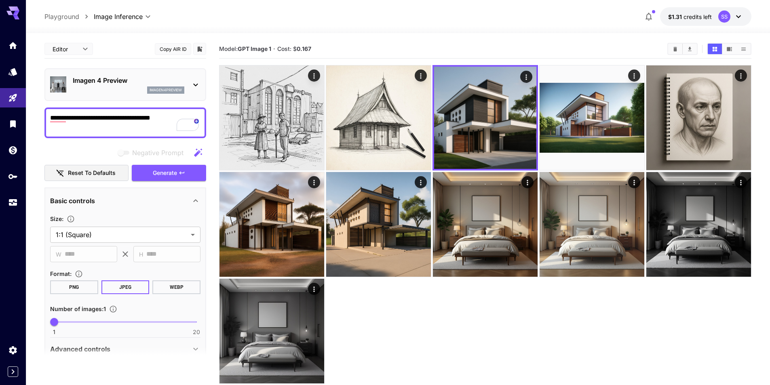
click at [144, 86] on div "Imagen 4 Preview imagen4preview" at bounding box center [129, 85] width 112 height 18
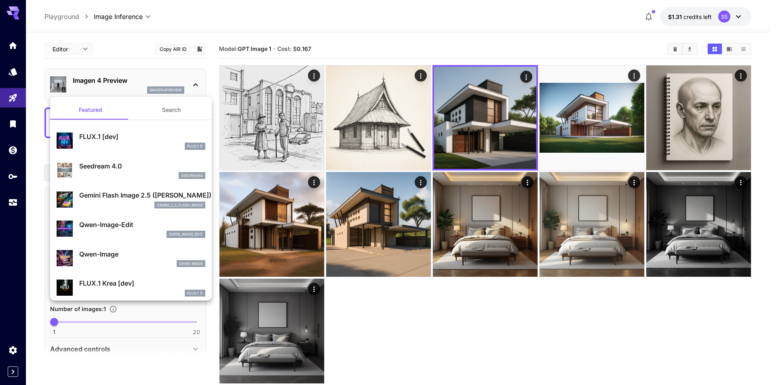
click at [129, 194] on p "Gemini Flash Image 2.5 ([PERSON_NAME])" at bounding box center [142, 195] width 126 height 10
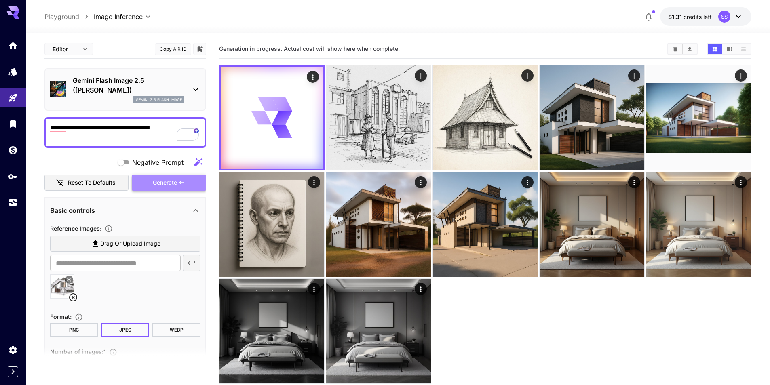
click at [182, 188] on button "Generate" at bounding box center [169, 183] width 74 height 17
type textarea "**********"
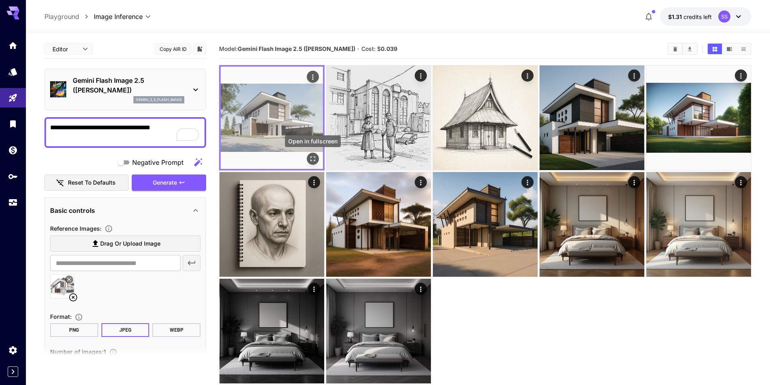
click at [314, 162] on icon "Open in fullscreen" at bounding box center [313, 159] width 8 height 8
click at [310, 158] on icon "Open in fullscreen" at bounding box center [312, 158] width 5 height 5
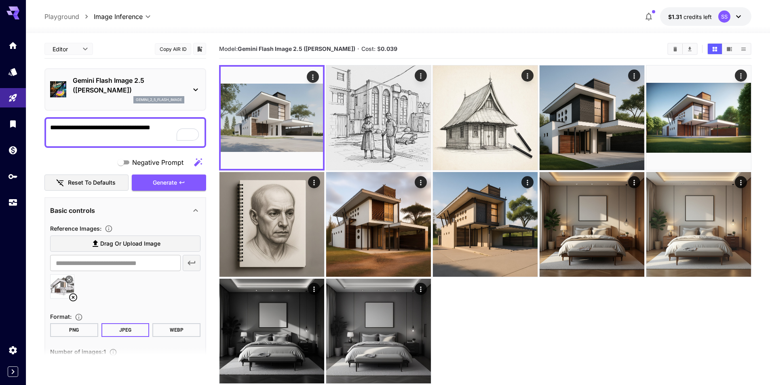
click at [70, 280] on icon at bounding box center [69, 279] width 5 height 5
click at [108, 94] on p "Gemini Flash Image 2.5 ([PERSON_NAME])" at bounding box center [129, 85] width 112 height 19
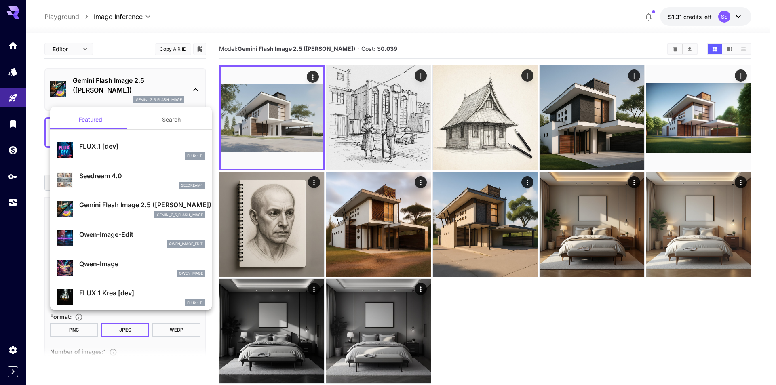
click at [179, 126] on button "Search" at bounding box center [171, 119] width 81 height 19
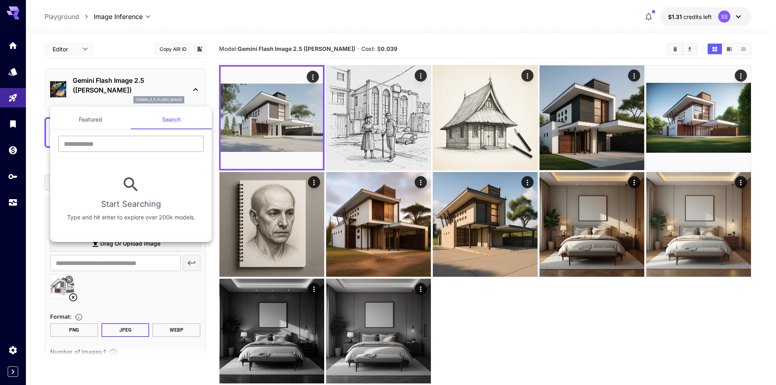
click at [162, 141] on input "text" at bounding box center [131, 144] width 146 height 16
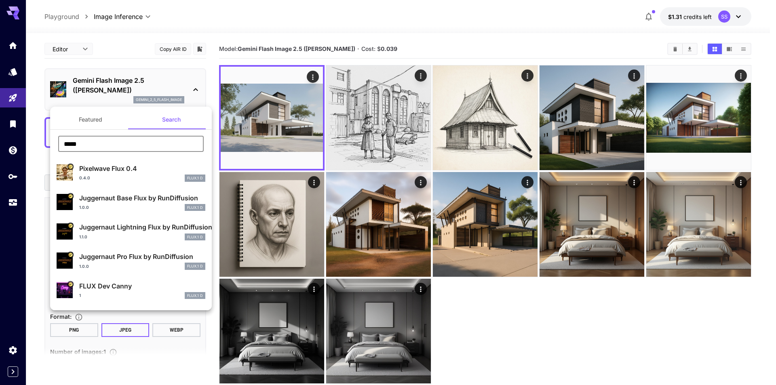
type input "**********"
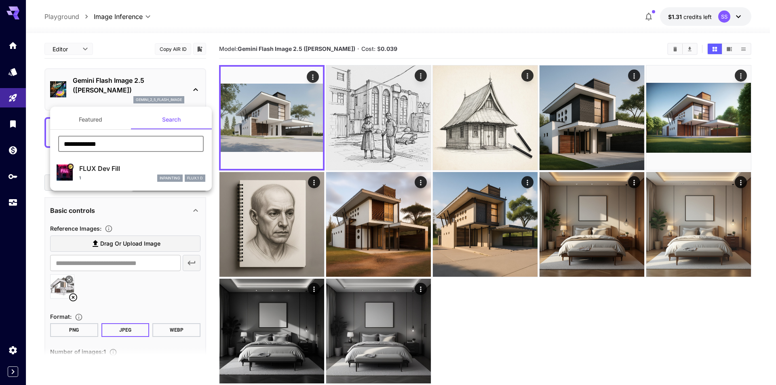
click at [139, 167] on p "FLUX Dev Fill" at bounding box center [142, 169] width 126 height 10
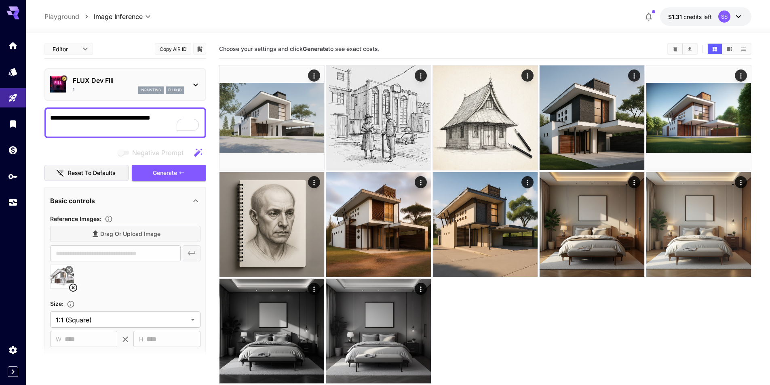
click at [137, 240] on div "Drag or upload image" at bounding box center [125, 234] width 150 height 17
click at [150, 231] on div "Drag or upload image" at bounding box center [125, 234] width 150 height 17
click at [126, 234] on div "Drag or upload image" at bounding box center [125, 234] width 150 height 17
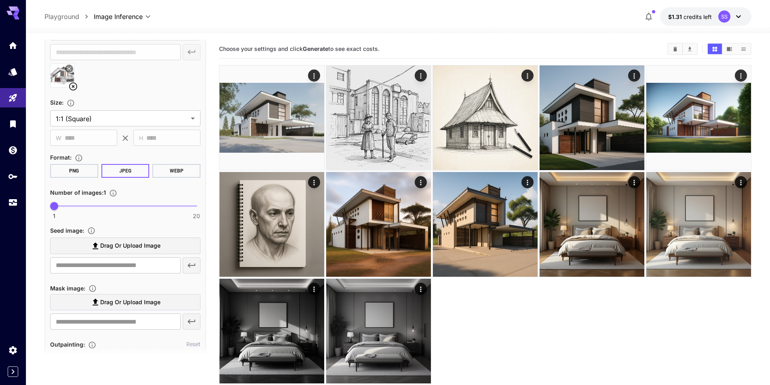
scroll to position [202, 0]
click at [133, 245] on span "Drag or upload image" at bounding box center [130, 245] width 60 height 10
click at [0, 0] on input "Drag or upload image" at bounding box center [0, 0] width 0 height 0
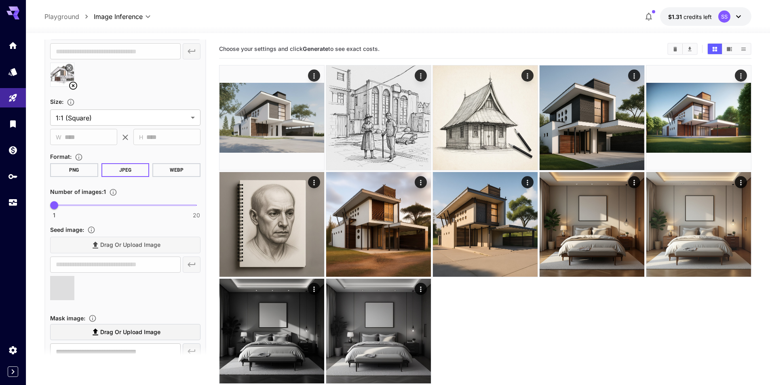
type input "**********"
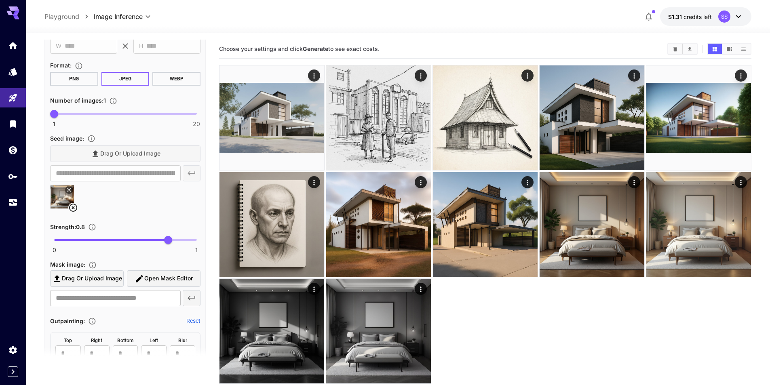
scroll to position [323, 0]
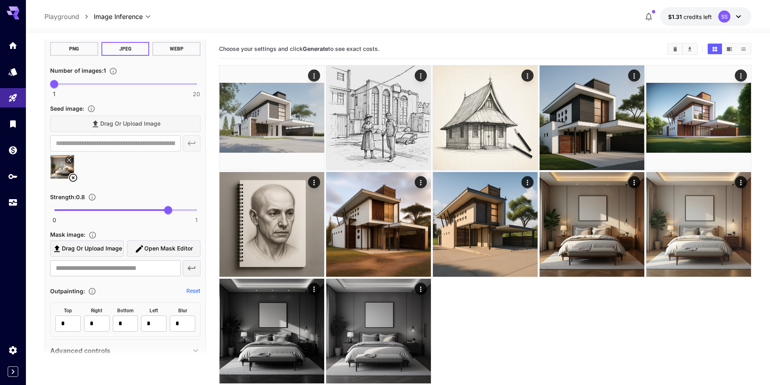
click at [74, 178] on icon at bounding box center [73, 178] width 8 height 8
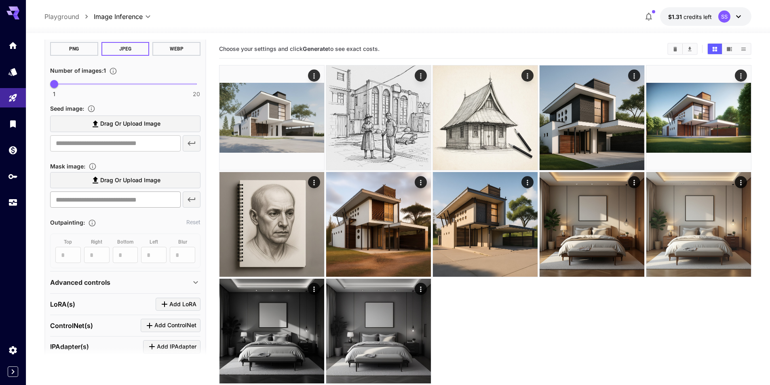
scroll to position [0, 0]
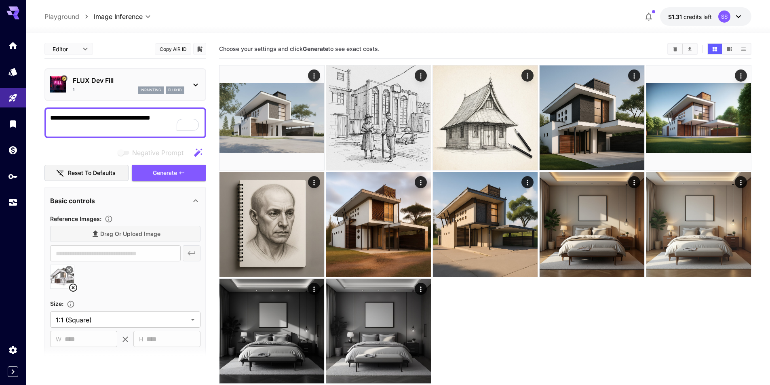
click at [160, 78] on p "FLUX Dev Fill" at bounding box center [129, 81] width 112 height 10
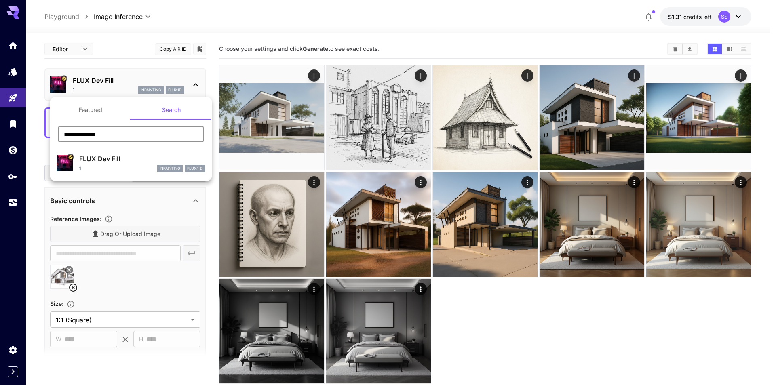
click at [154, 131] on input "**********" at bounding box center [131, 134] width 146 height 16
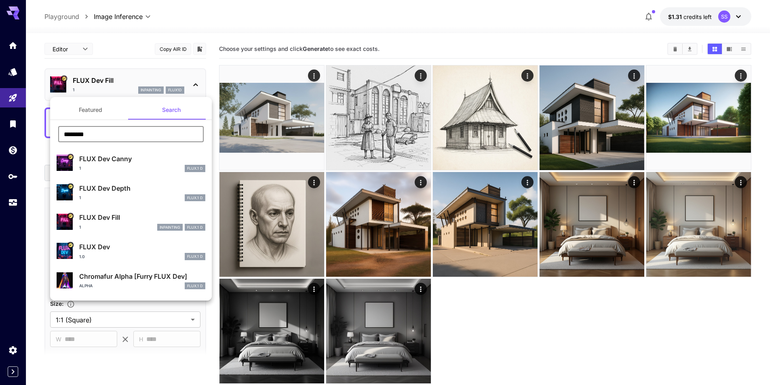
type input "********"
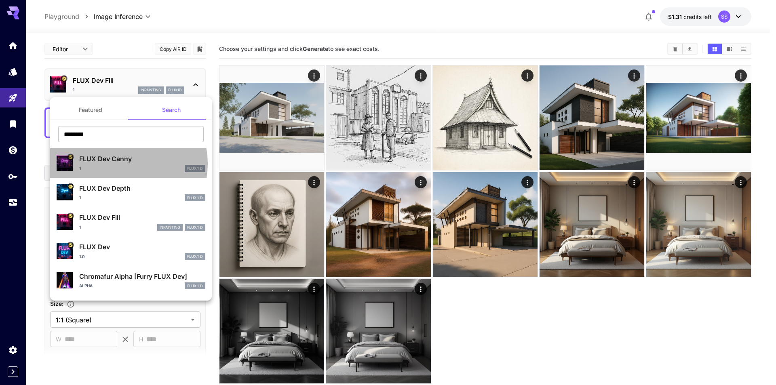
click at [122, 164] on div "FLUX Dev Canny 1 FLUX.1 D" at bounding box center [142, 163] width 126 height 18
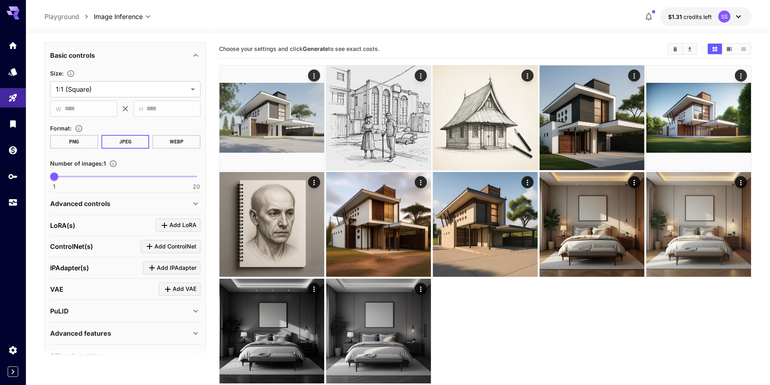
scroll to position [162, 0]
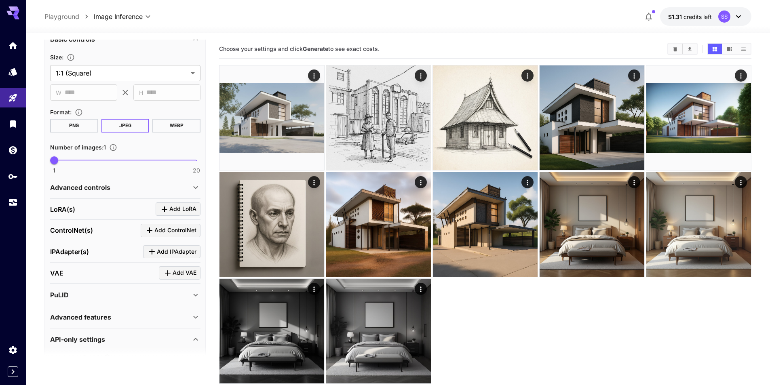
click at [137, 194] on div "Advanced controls" at bounding box center [125, 187] width 150 height 19
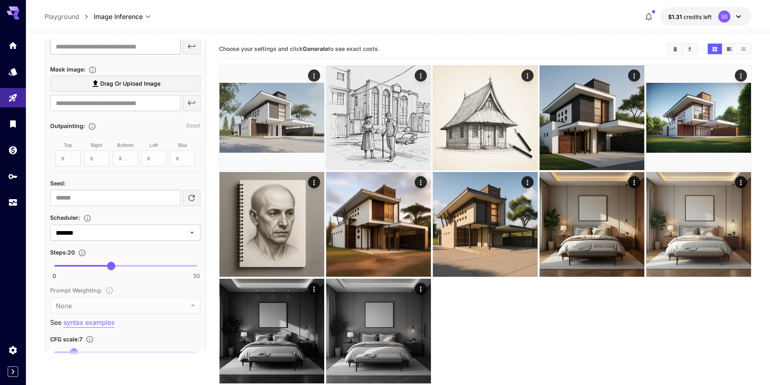
scroll to position [364, 0]
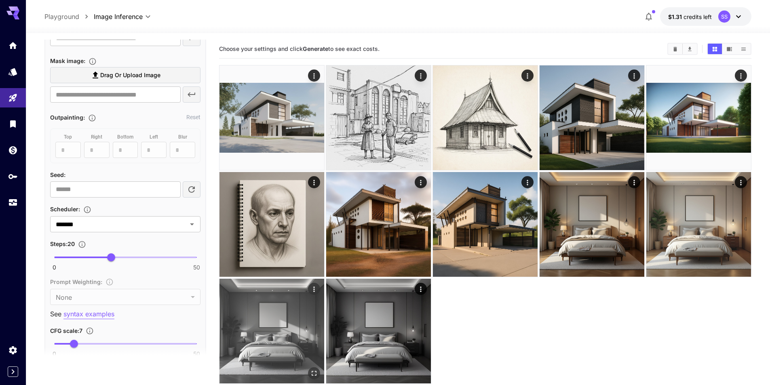
type input "**"
drag, startPoint x: 178, startPoint y: 344, endPoint x: 275, endPoint y: 347, distance: 97.5
click at [275, 347] on main "**********" at bounding box center [397, 236] width 707 height 392
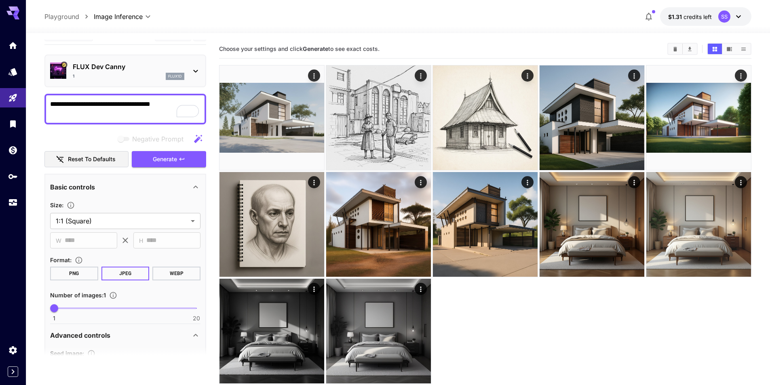
scroll to position [0, 0]
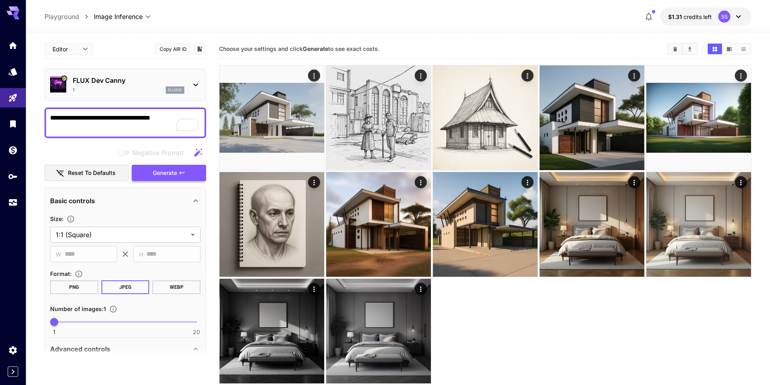
click at [169, 176] on span "Generate" at bounding box center [165, 173] width 24 height 10
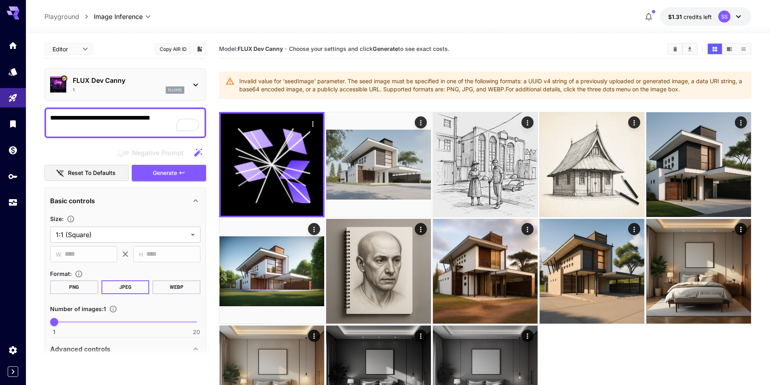
click at [145, 86] on div "FLUX Dev Canny 1 flux1d" at bounding box center [129, 85] width 112 height 18
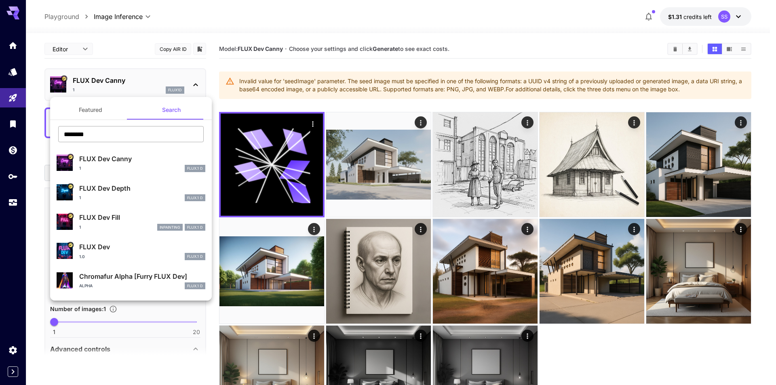
click at [118, 139] on input "********" at bounding box center [131, 134] width 146 height 16
type input "**********"
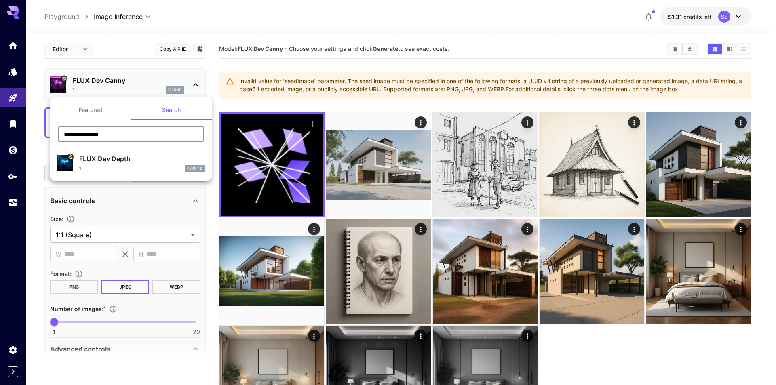
click at [135, 163] on p "FLUX Dev Depth" at bounding box center [142, 159] width 126 height 10
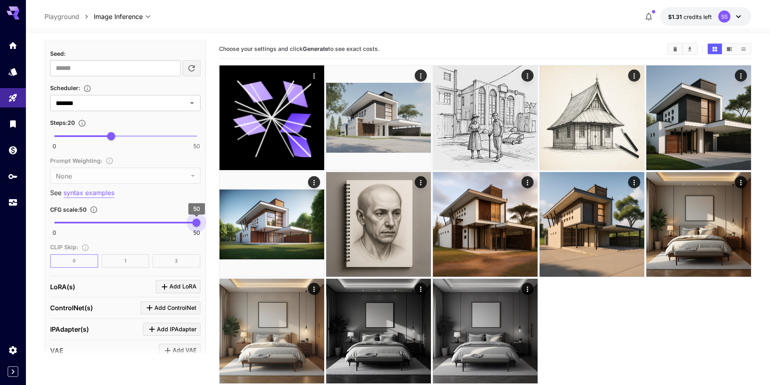
type input "**"
drag, startPoint x: 154, startPoint y: 224, endPoint x: 214, endPoint y: 219, distance: 60.5
click at [214, 219] on main "**********" at bounding box center [397, 236] width 707 height 392
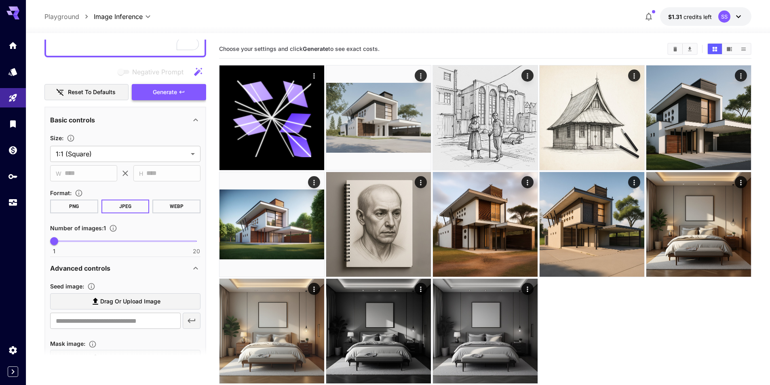
click at [193, 98] on button "Generate" at bounding box center [169, 92] width 74 height 17
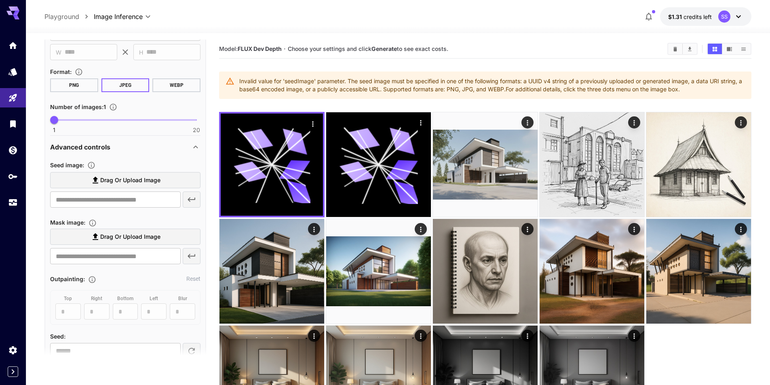
click at [144, 173] on label "Drag or upload image" at bounding box center [125, 180] width 150 height 17
click at [0, 0] on input "Drag or upload image" at bounding box center [0, 0] width 0 height 0
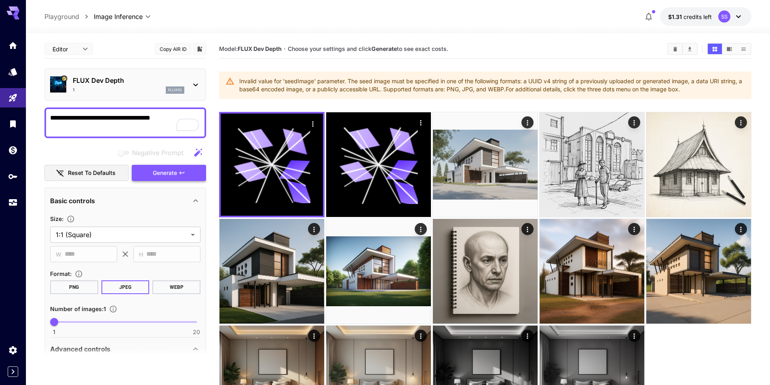
click at [169, 165] on button "Generate" at bounding box center [169, 173] width 74 height 17
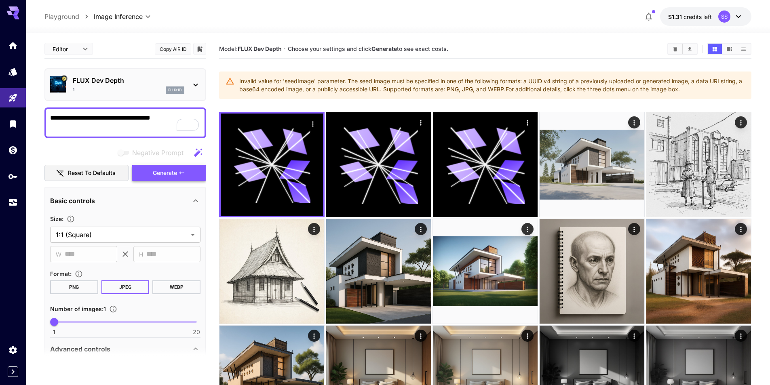
type input "**********"
